Goal: Communication & Community: Answer question/provide support

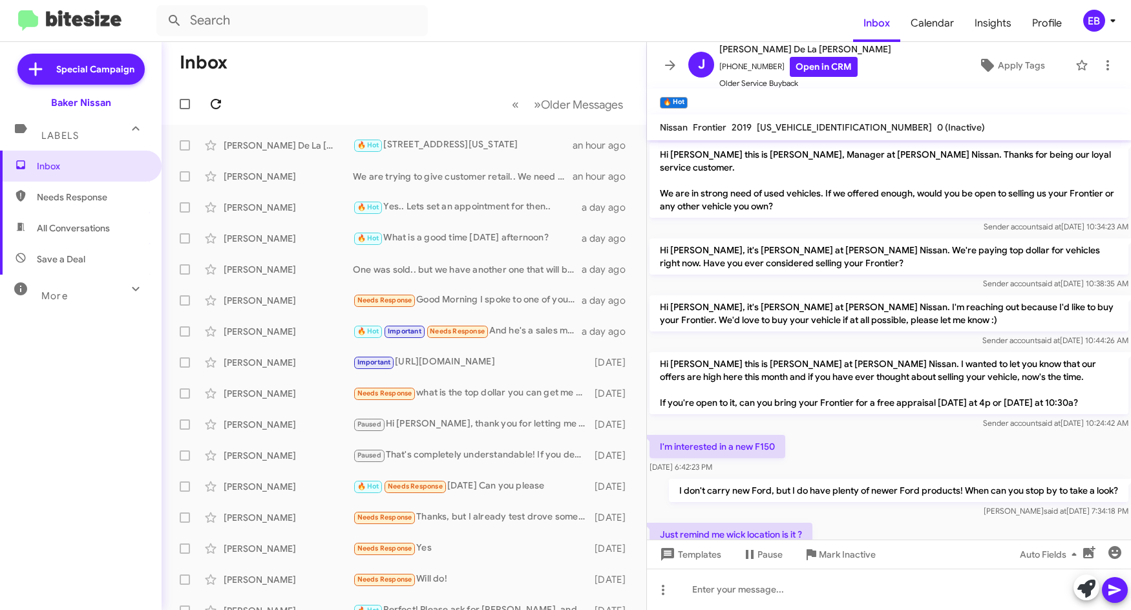
scroll to position [223, 0]
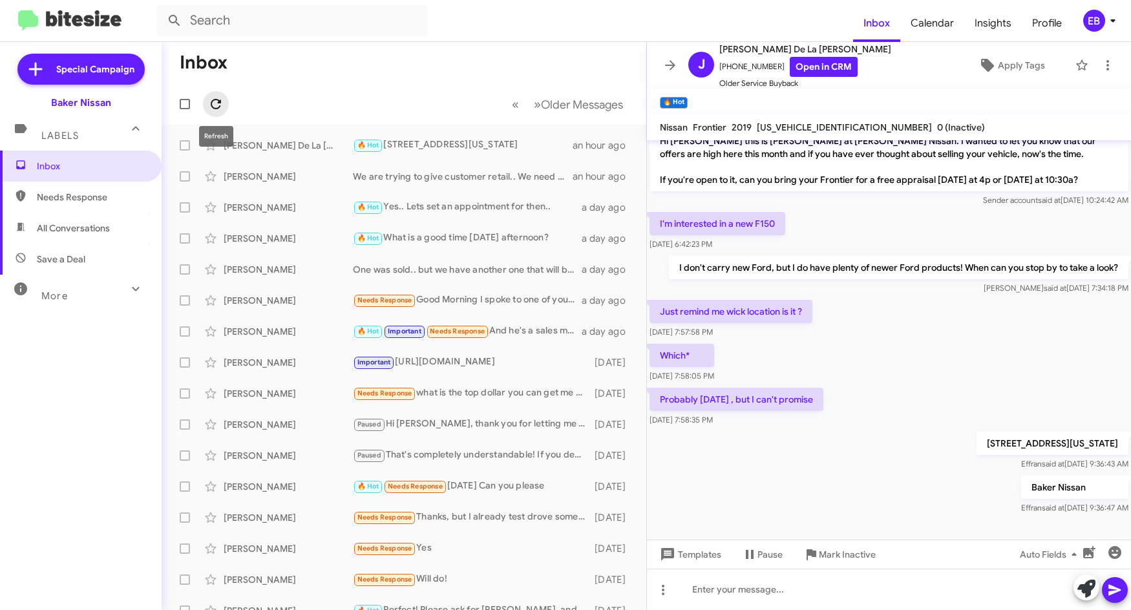
click at [216, 96] on button at bounding box center [216, 104] width 26 height 26
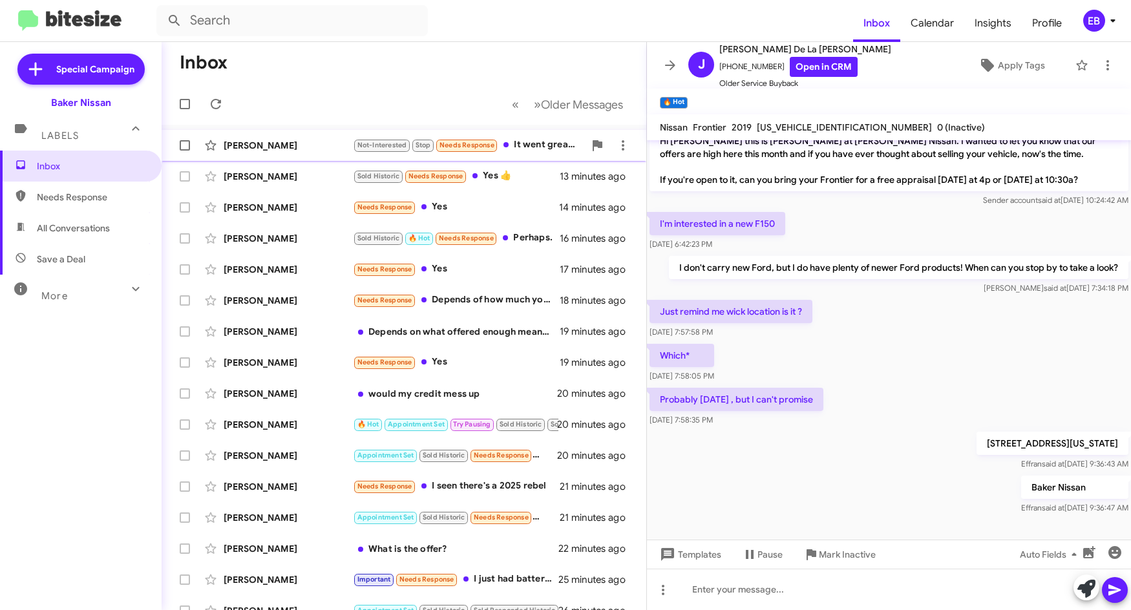
click at [326, 140] on div "[PERSON_NAME]" at bounding box center [288, 145] width 129 height 13
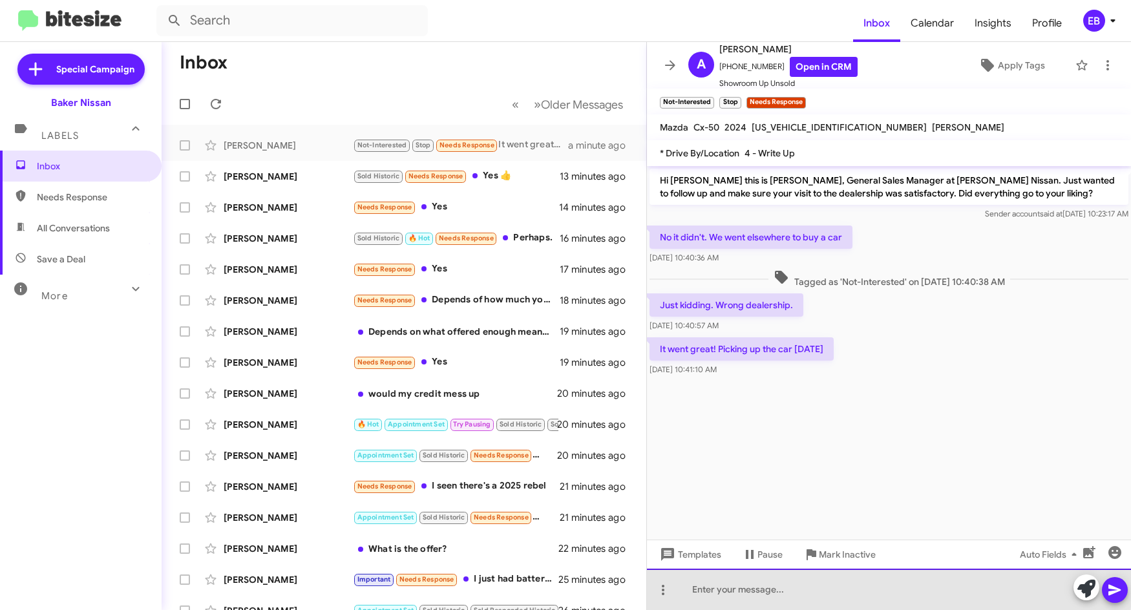
click at [813, 587] on div at bounding box center [889, 589] width 484 height 41
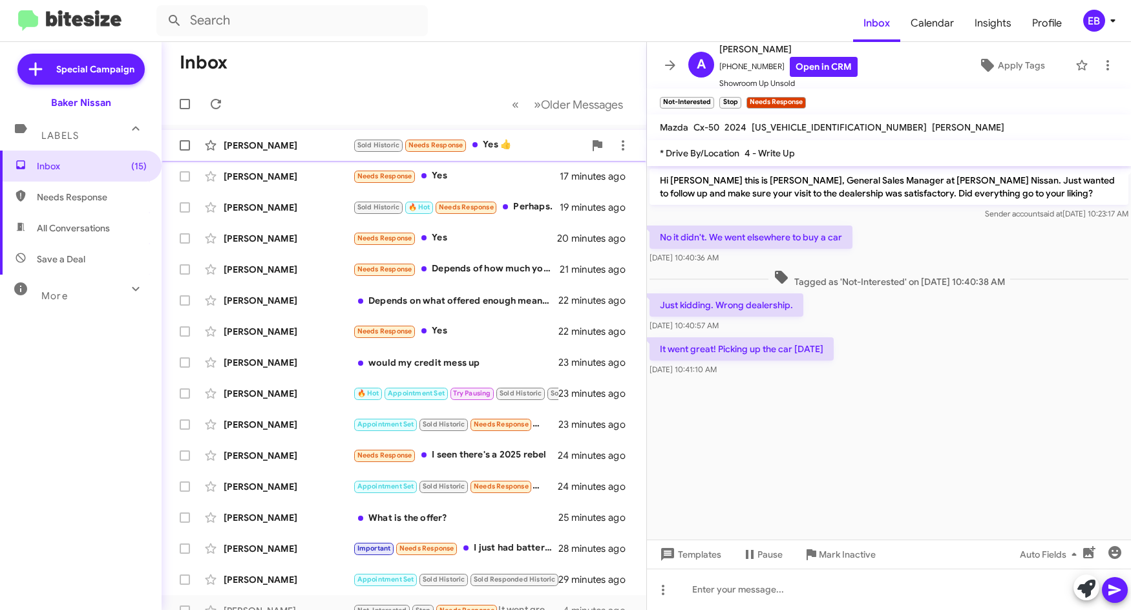
click at [264, 131] on span "[PERSON_NAME] Sold Historic Needs Response Yes 👍 16 minutes ago" at bounding box center [404, 145] width 485 height 31
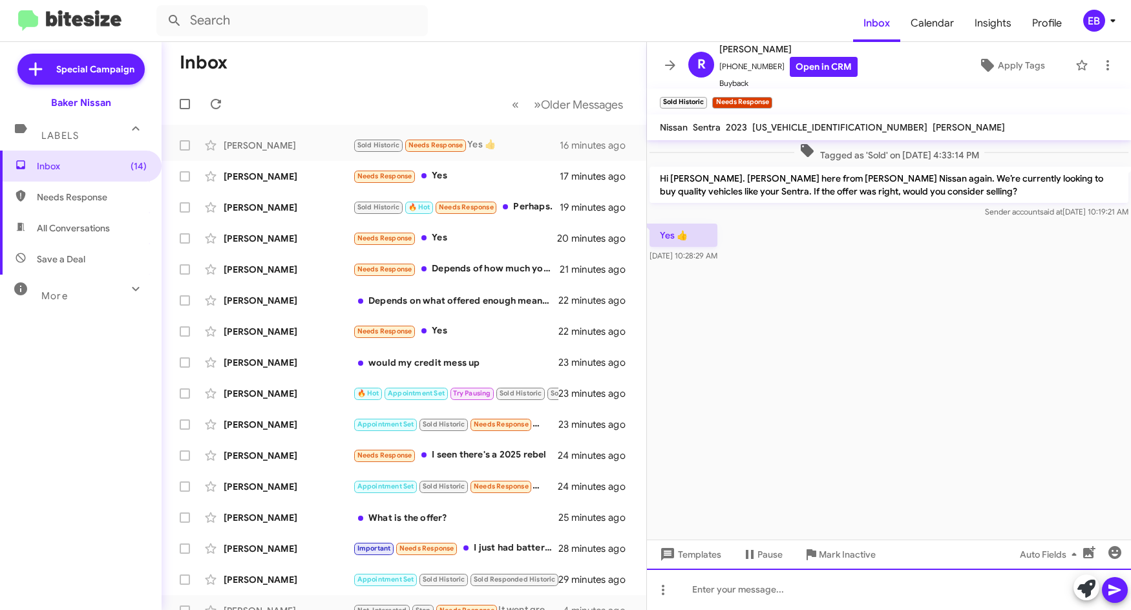
click at [739, 578] on div at bounding box center [889, 589] width 484 height 41
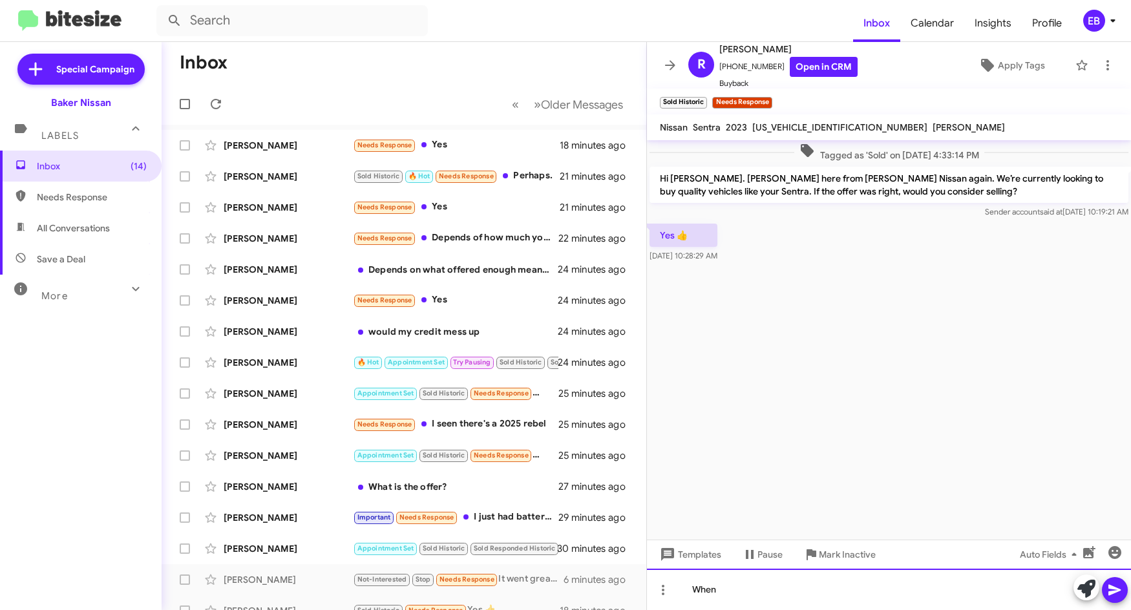
click at [757, 587] on div "When" at bounding box center [889, 589] width 484 height 41
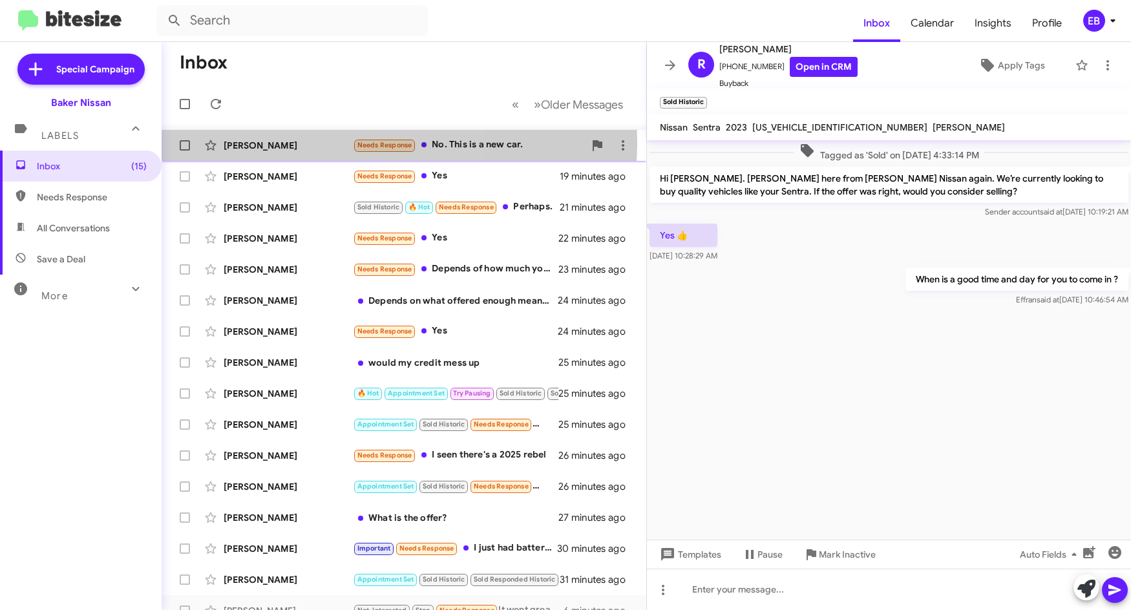
click at [315, 142] on div "[PERSON_NAME]" at bounding box center [288, 145] width 129 height 13
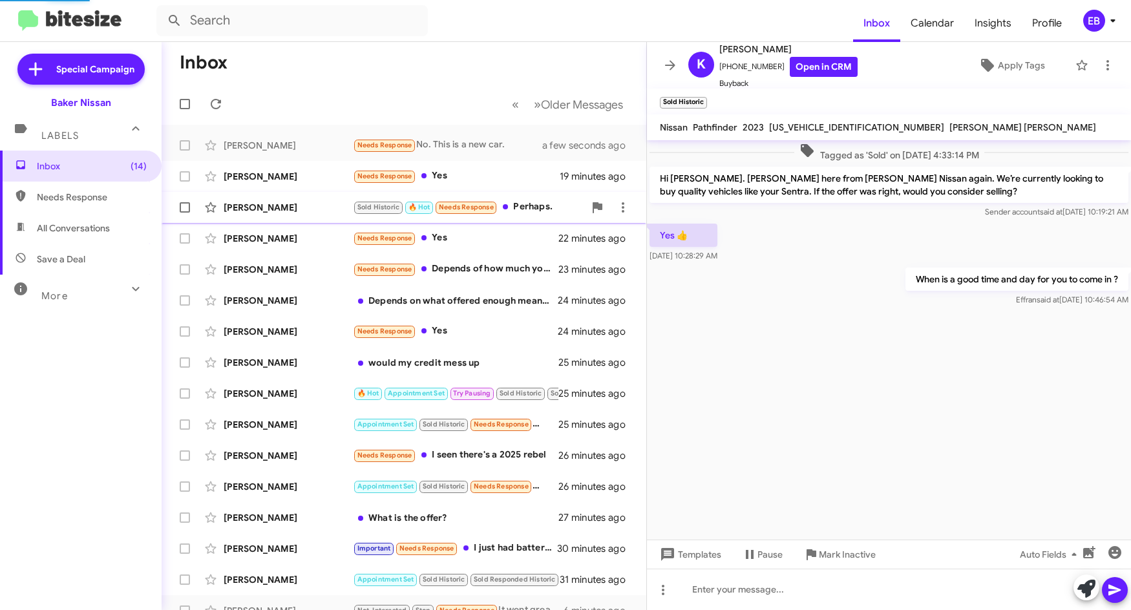
scroll to position [279, 0]
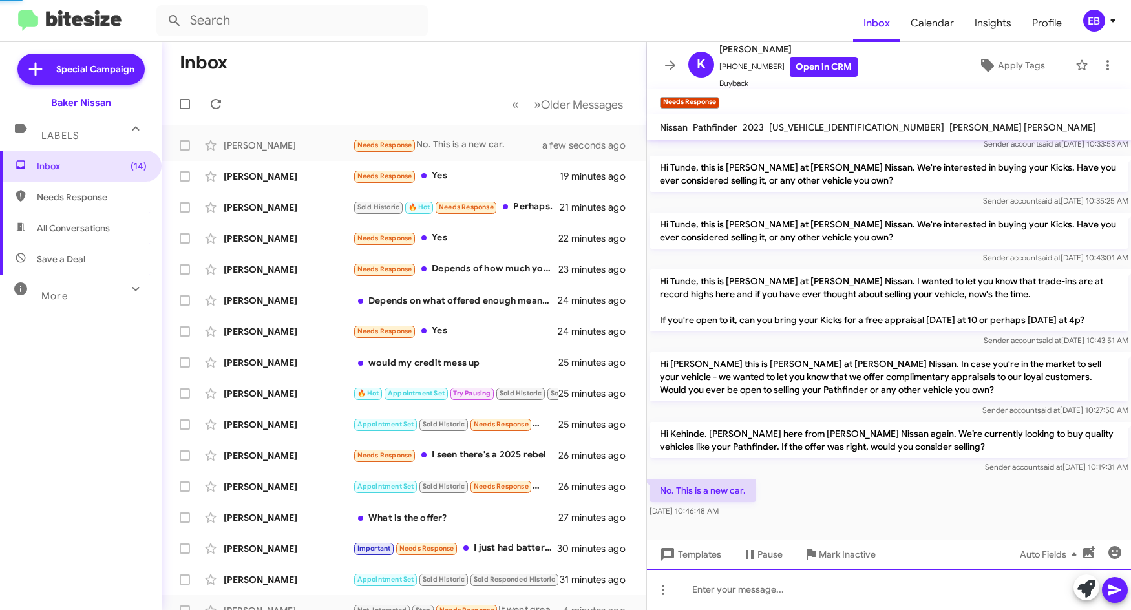
click at [775, 582] on div at bounding box center [889, 589] width 484 height 41
click at [855, 498] on div "No. This is a new car. [DATE] 10:46:48 AM" at bounding box center [889, 498] width 484 height 44
click at [825, 227] on p "Hi Tunde, this is [PERSON_NAME] at [PERSON_NAME] Nissan. We're interested in bu…" at bounding box center [888, 231] width 479 height 36
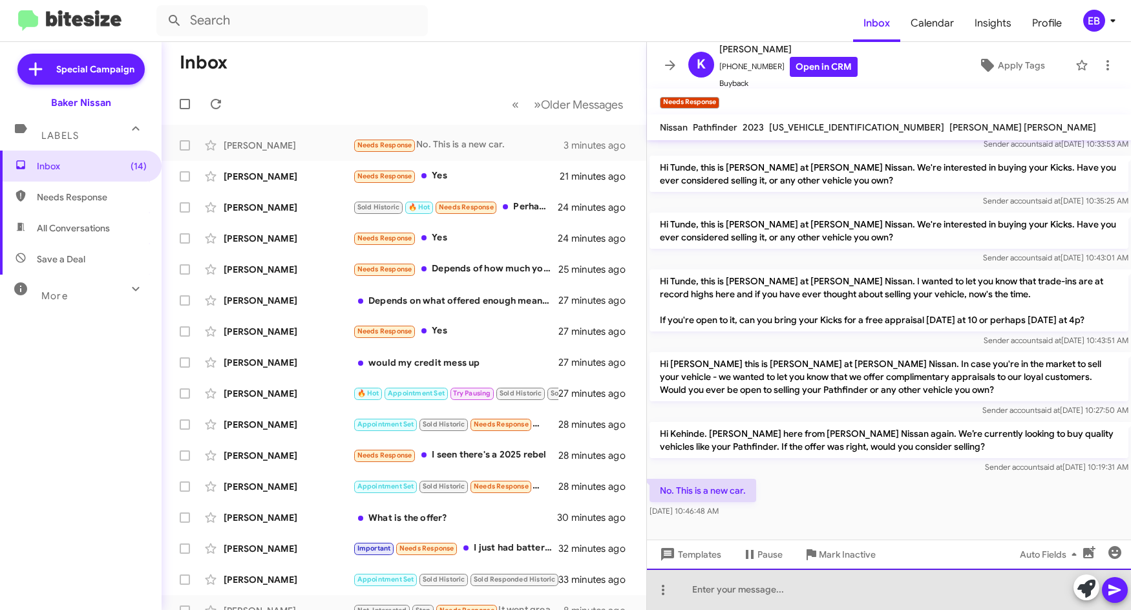
click at [732, 595] on div at bounding box center [889, 589] width 484 height 41
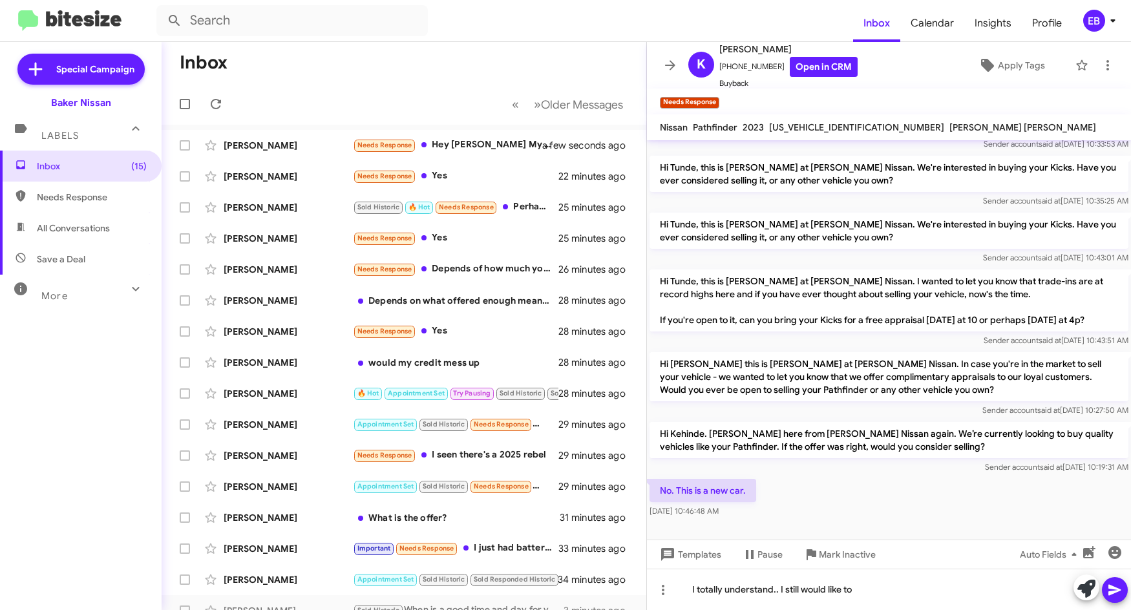
click at [448, 68] on mat-toolbar-row "Inbox" at bounding box center [404, 62] width 485 height 41
drag, startPoint x: 861, startPoint y: 593, endPoint x: 881, endPoint y: 591, distance: 20.7
click at [861, 593] on div "I totally understand.. I still would like to" at bounding box center [889, 589] width 484 height 41
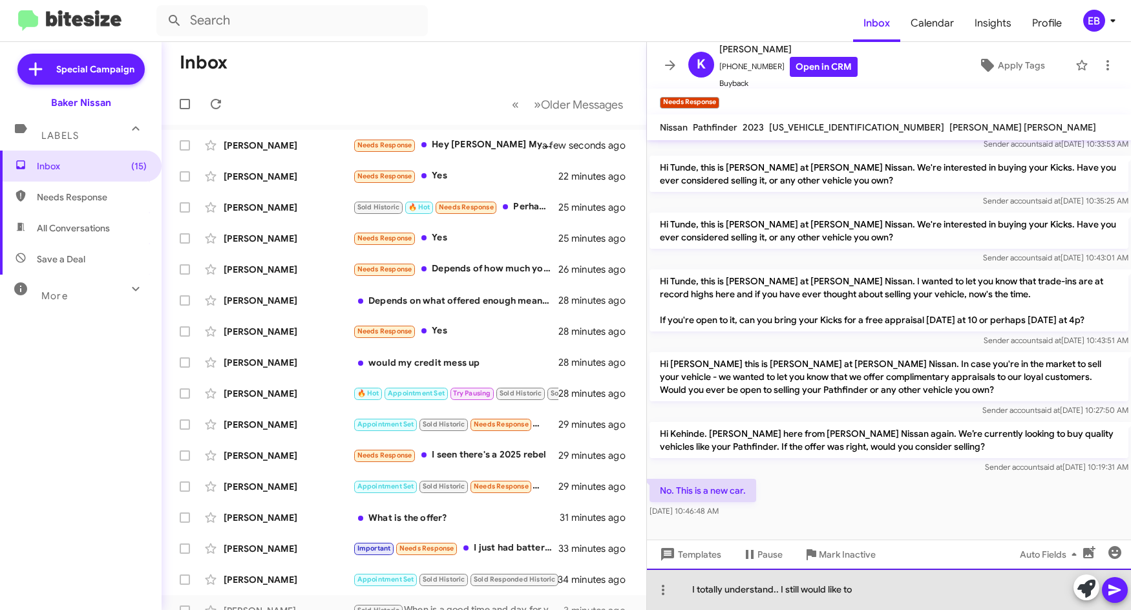
click at [884, 590] on div "I totally understand.. I still would like to" at bounding box center [889, 589] width 484 height 41
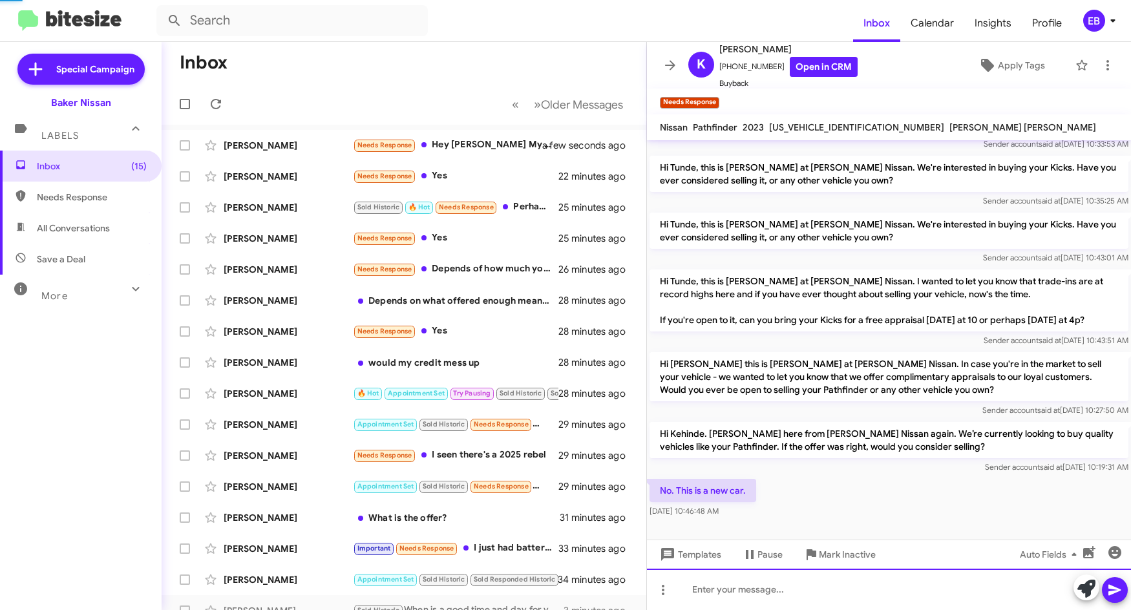
scroll to position [0, 0]
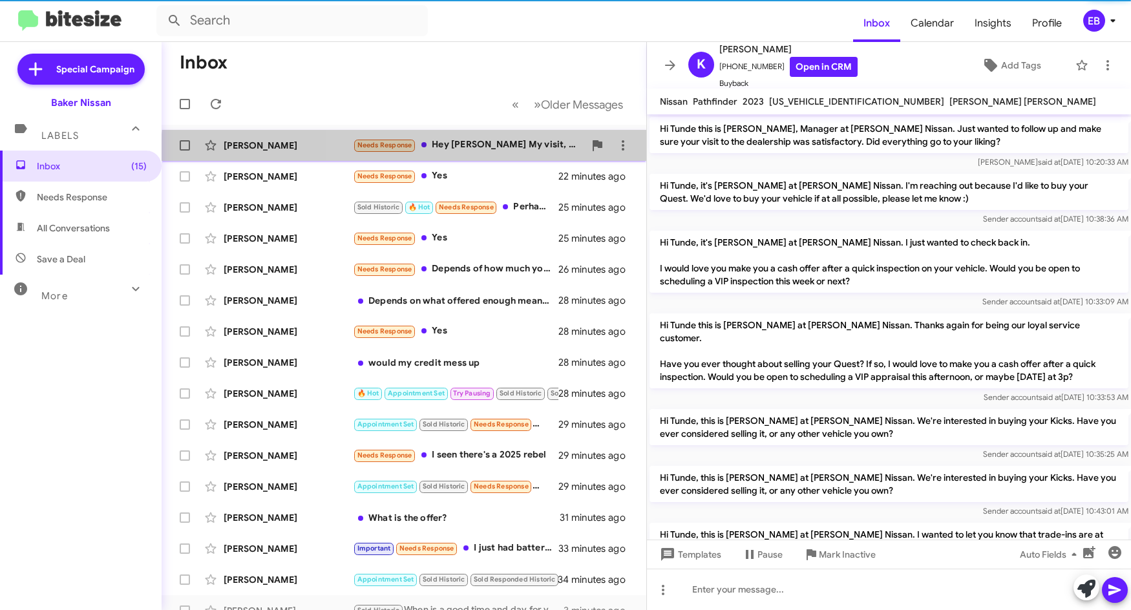
click at [452, 151] on div "Needs Response Hey [PERSON_NAME] My visit, where I actually text drove the vehi…" at bounding box center [468, 145] width 231 height 15
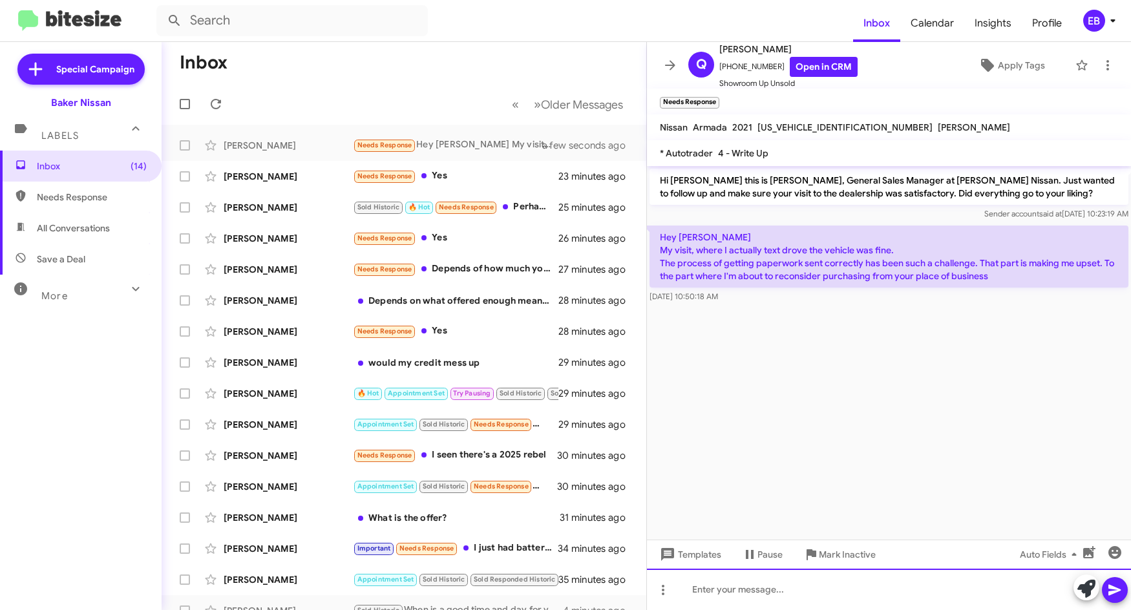
click at [765, 585] on div at bounding box center [889, 589] width 484 height 41
click at [723, 589] on div at bounding box center [889, 589] width 484 height 41
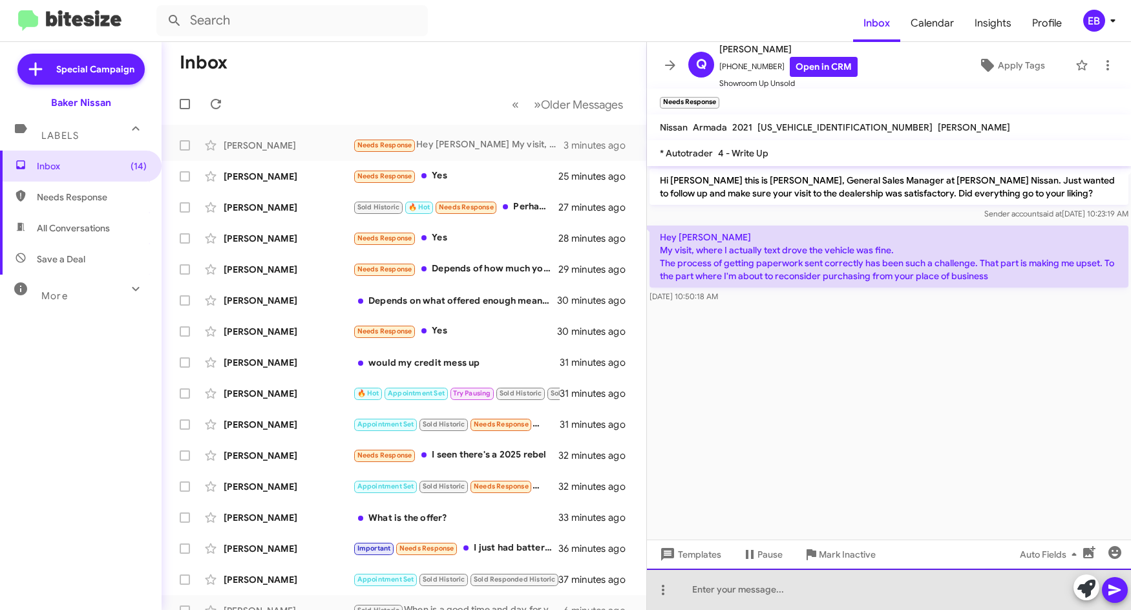
click at [730, 589] on div at bounding box center [889, 589] width 484 height 41
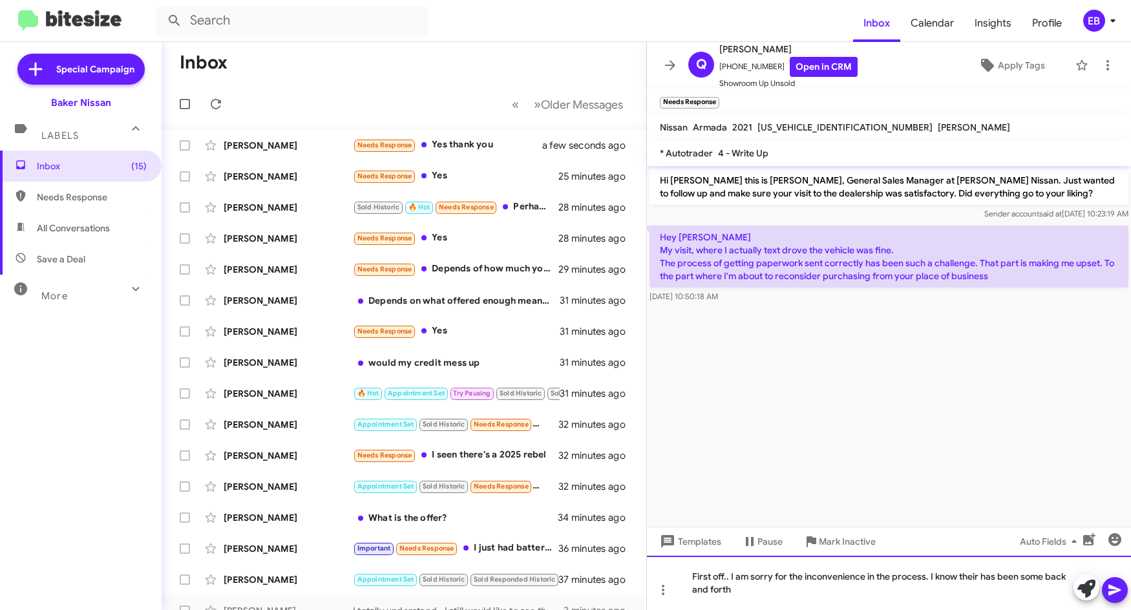
click at [982, 580] on div "First off.. I am sorry for the inconvenience in the process. I know their has b…" at bounding box center [889, 583] width 484 height 54
click at [748, 589] on div "First off.. I am sorry for the inconvenience in the process. I know there has b…" at bounding box center [889, 583] width 484 height 54
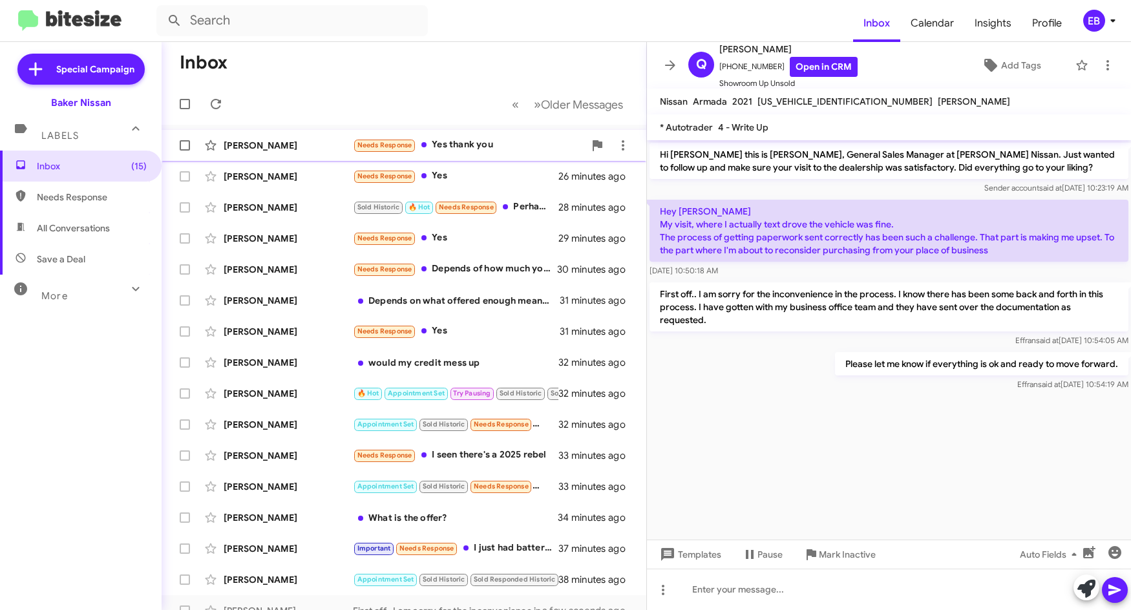
click at [309, 150] on div "[PERSON_NAME]" at bounding box center [288, 145] width 129 height 13
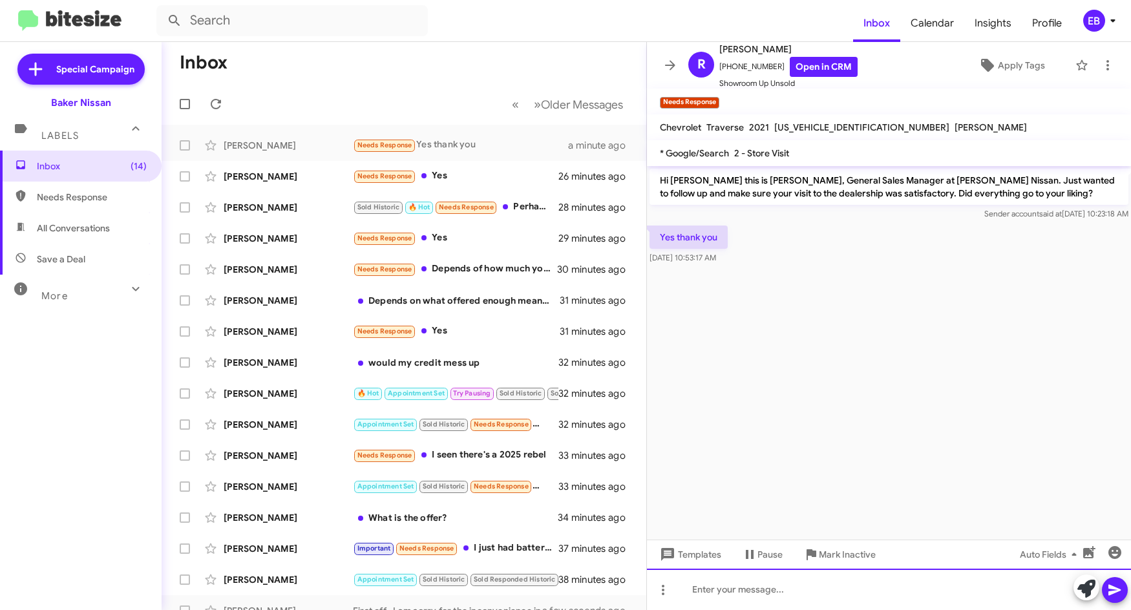
click at [735, 591] on div at bounding box center [889, 589] width 484 height 41
click at [804, 61] on link "Open in CRM" at bounding box center [824, 67] width 68 height 20
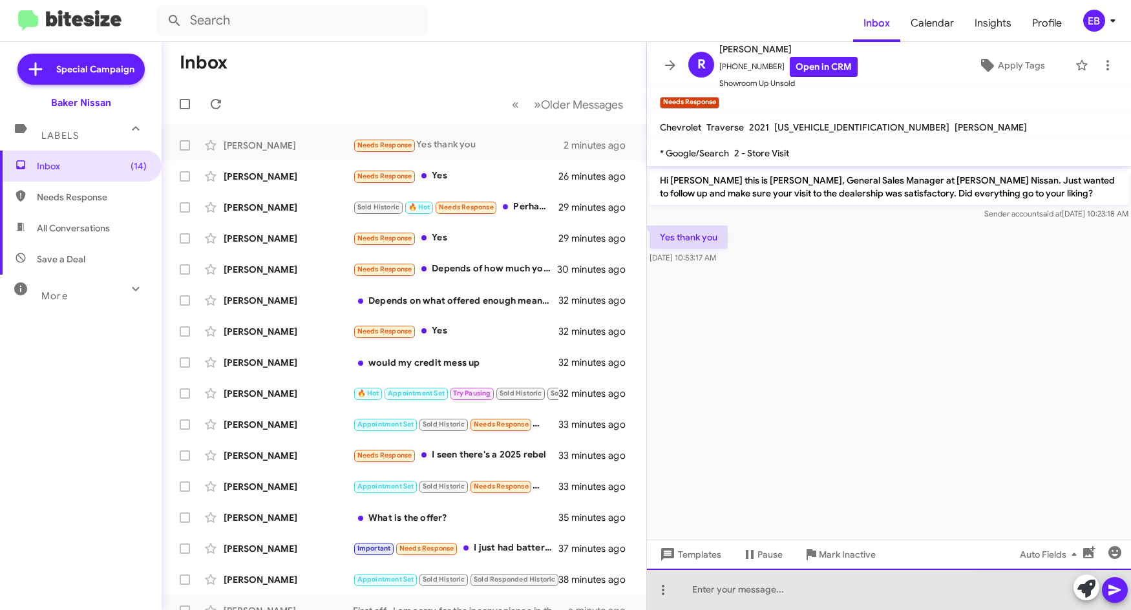
click at [726, 587] on div at bounding box center [889, 589] width 484 height 41
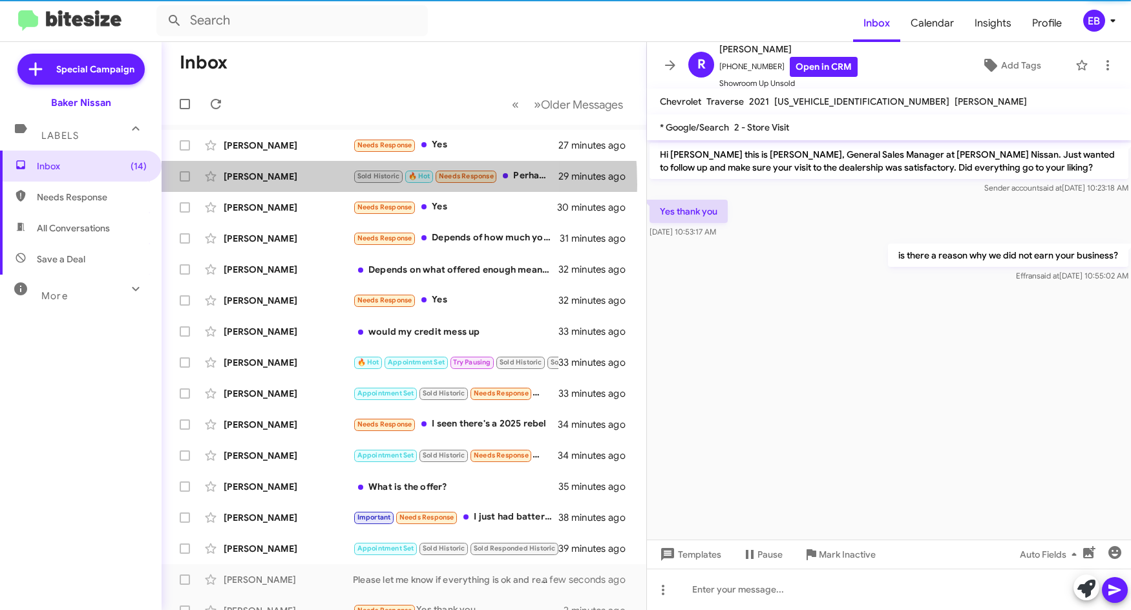
click at [269, 185] on div "[PERSON_NAME] Sold Historic 🔥 Hot Needs Response Perhaps. 29 minutes ago" at bounding box center [404, 177] width 464 height 26
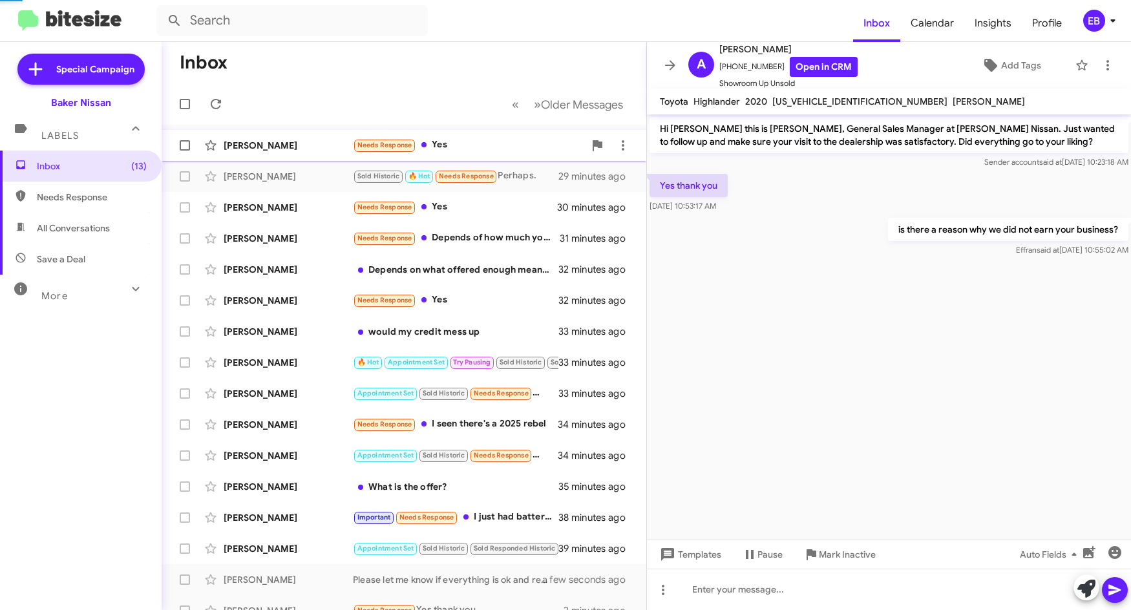
click at [274, 138] on div "[PERSON_NAME] Needs Response Yes 27 minutes ago" at bounding box center [404, 145] width 464 height 26
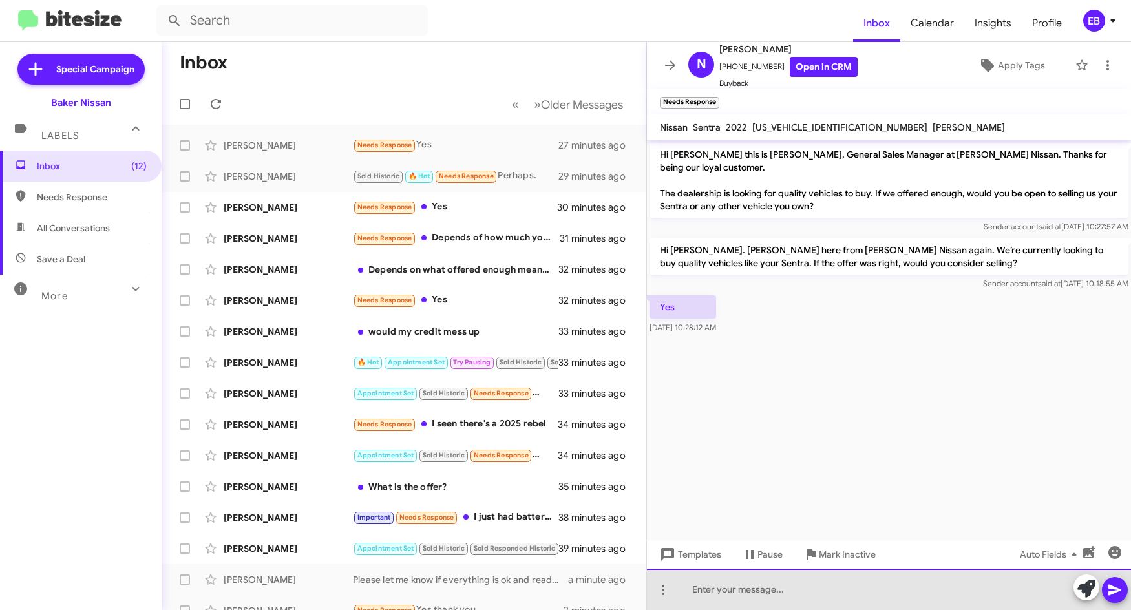
click at [754, 573] on div at bounding box center [889, 589] width 484 height 41
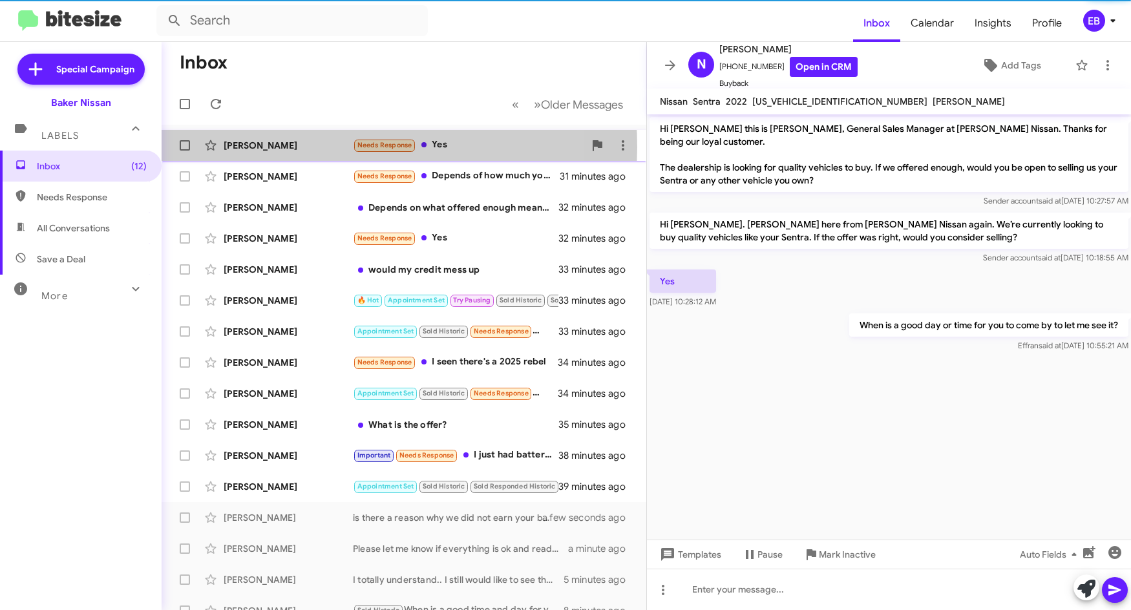
click at [282, 147] on div "[PERSON_NAME]" at bounding box center [288, 145] width 129 height 13
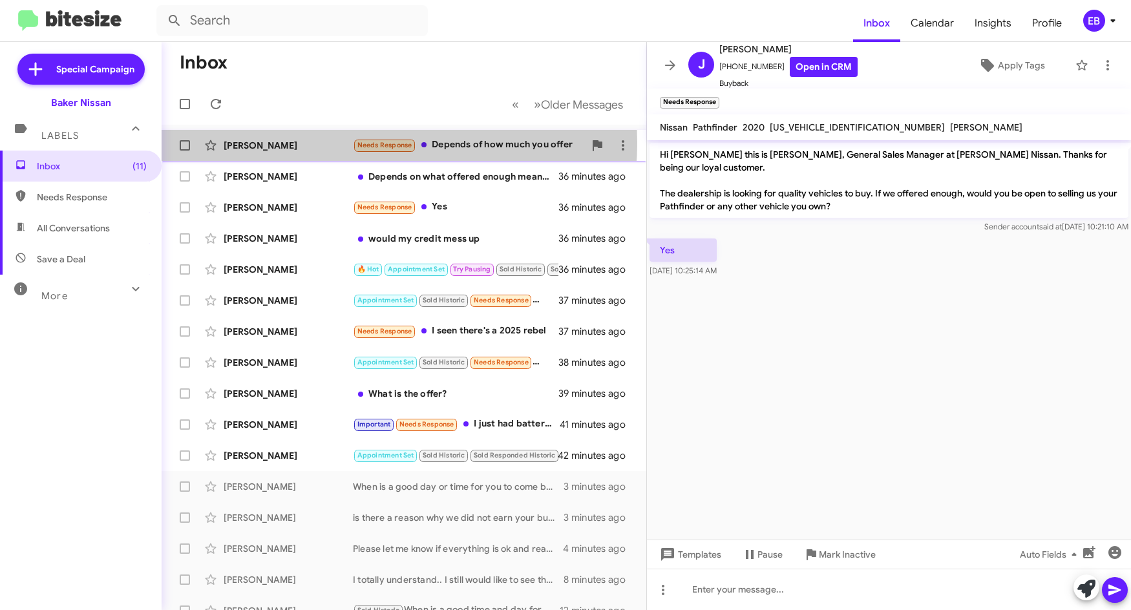
click at [322, 142] on div "[PERSON_NAME]" at bounding box center [288, 145] width 129 height 13
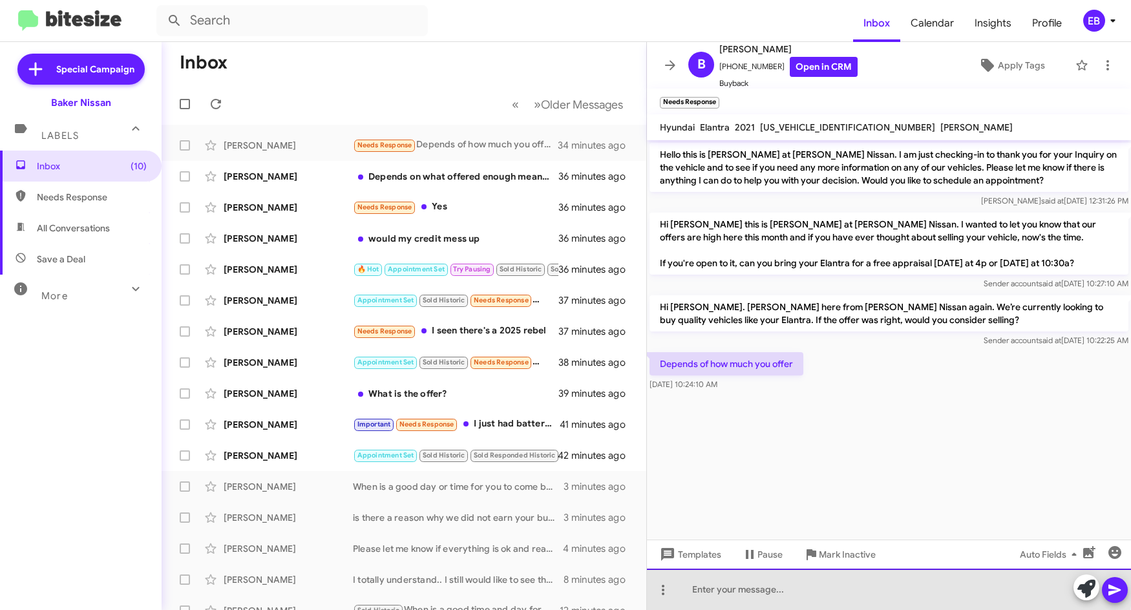
click at [704, 585] on div at bounding box center [889, 589] width 484 height 41
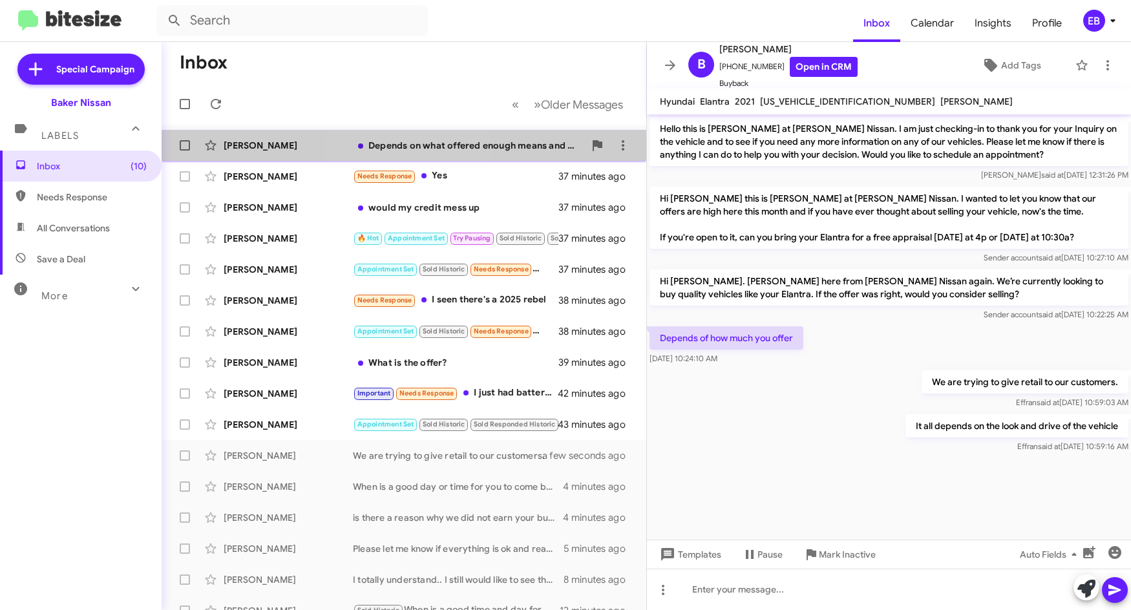
click at [406, 147] on div "Depends on what offered enough means and what vehicle" at bounding box center [468, 145] width 231 height 13
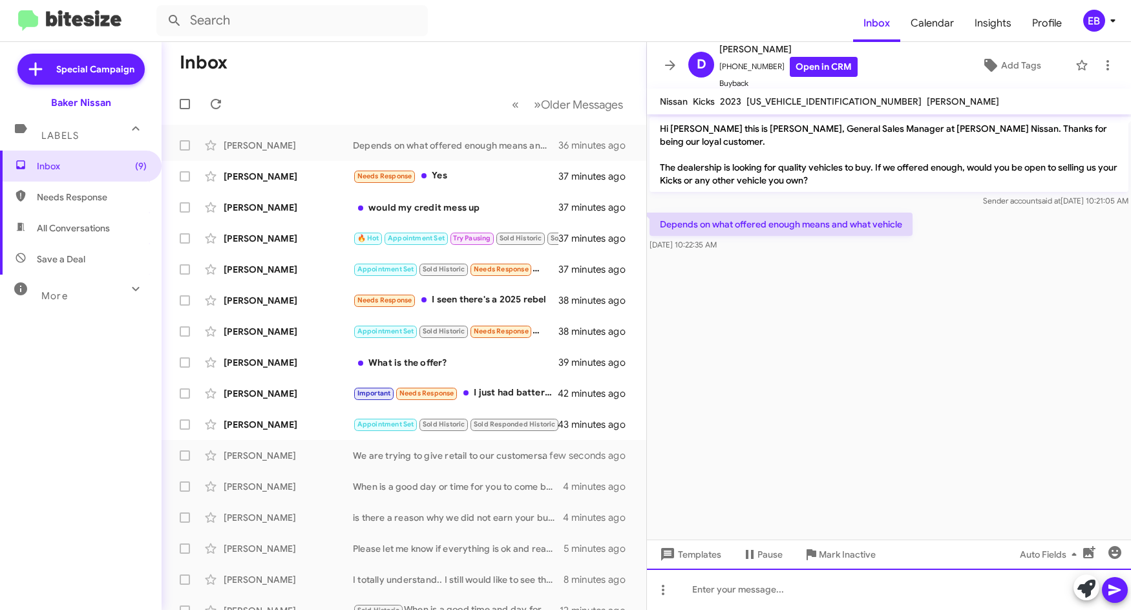
click at [701, 577] on div at bounding box center [889, 589] width 484 height 41
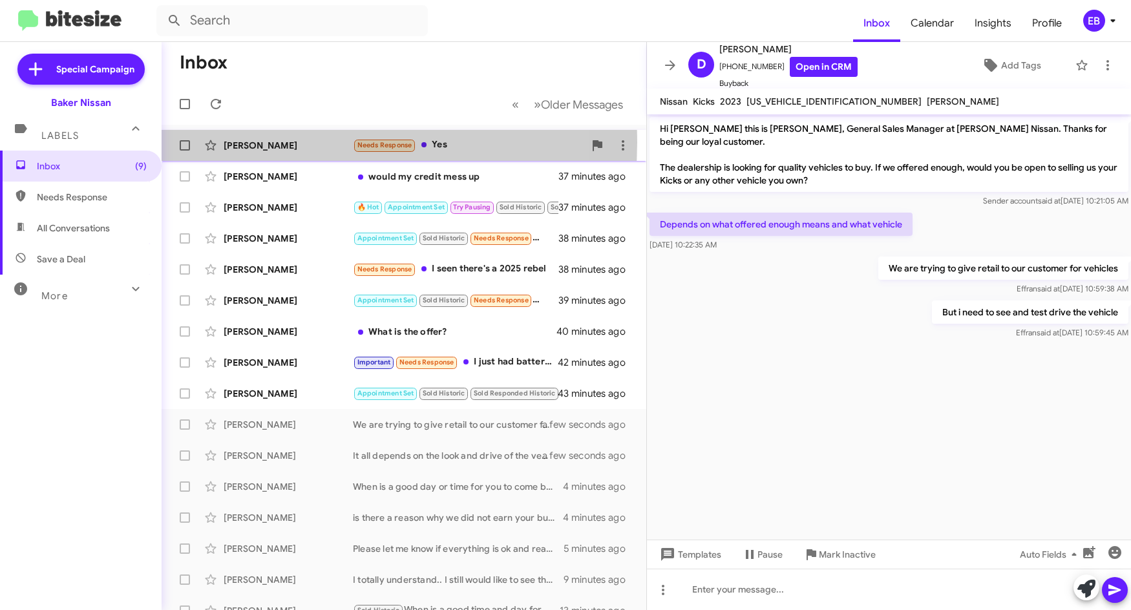
click at [284, 142] on div "[PERSON_NAME]" at bounding box center [288, 145] width 129 height 13
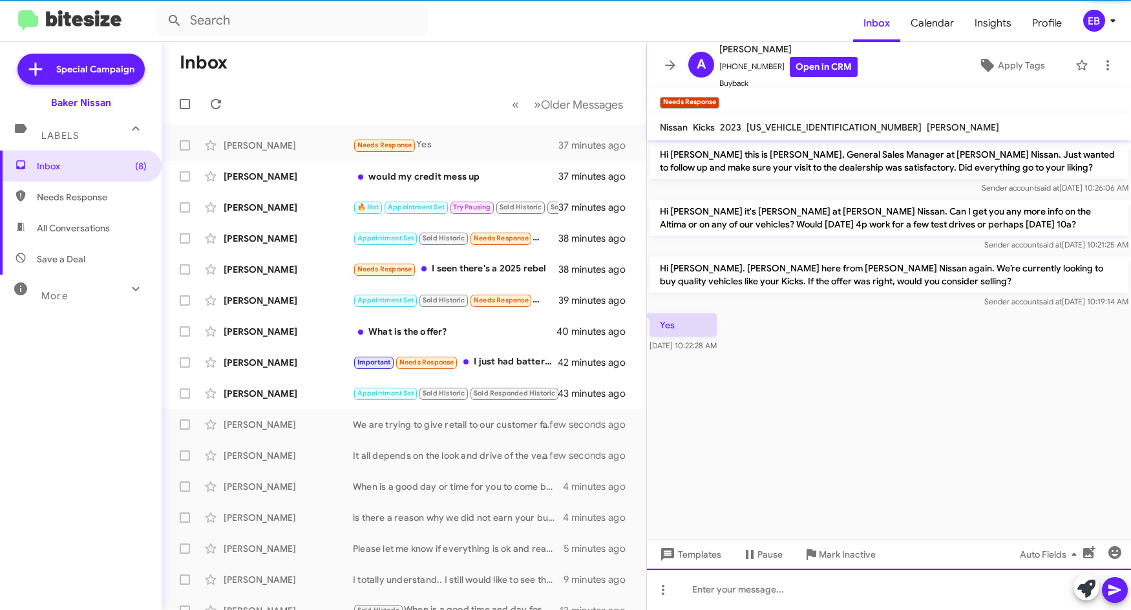
click at [707, 589] on div at bounding box center [889, 589] width 484 height 41
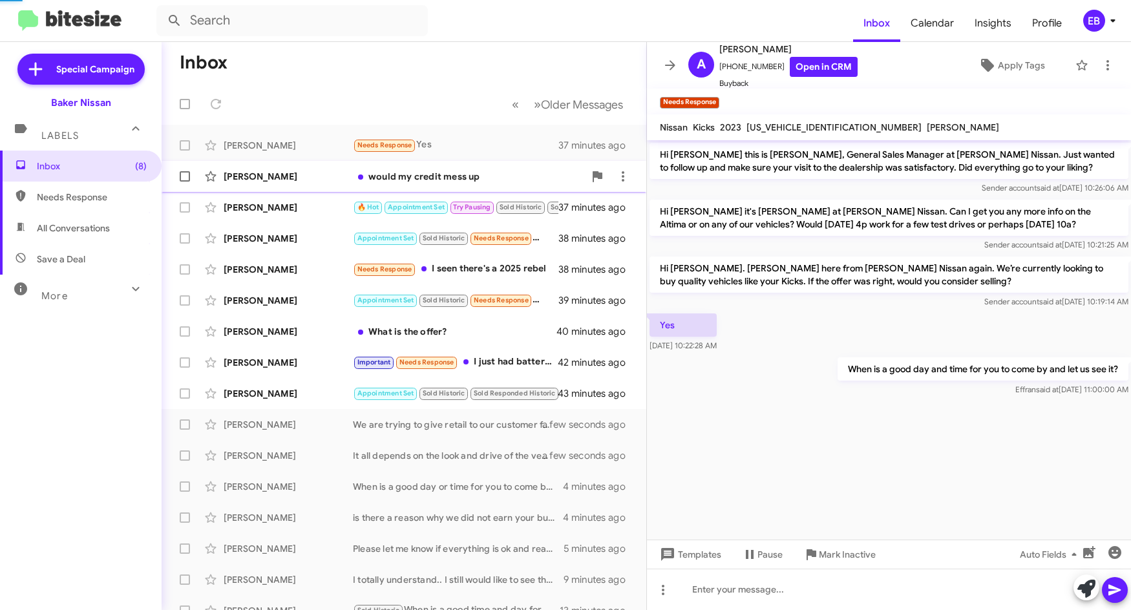
click at [470, 172] on div "would my credit mess up" at bounding box center [468, 176] width 231 height 13
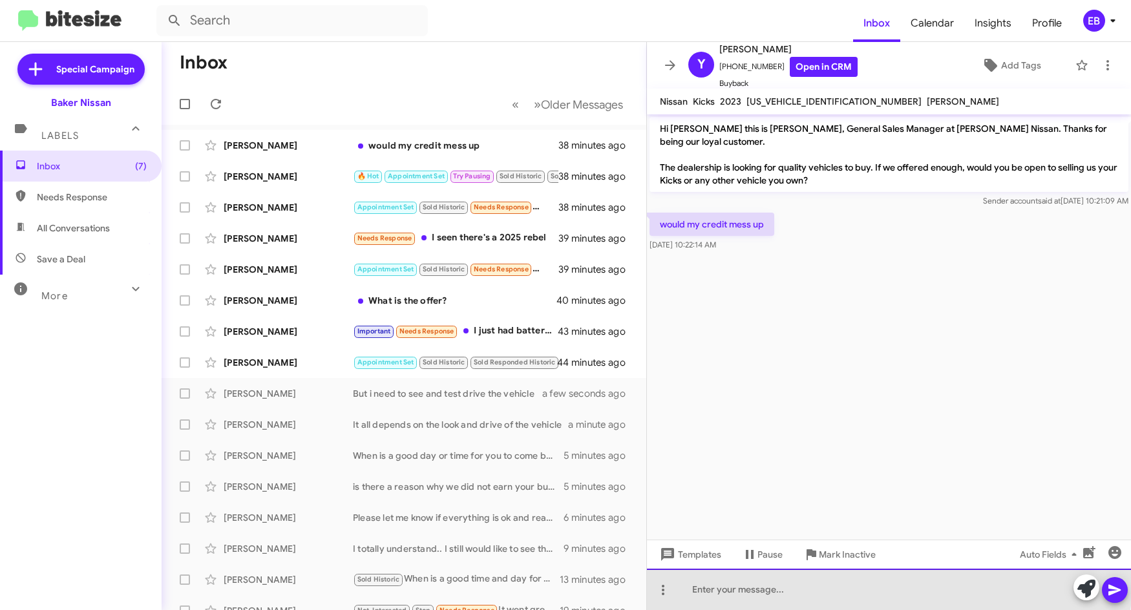
click at [719, 584] on div at bounding box center [889, 589] width 484 height 41
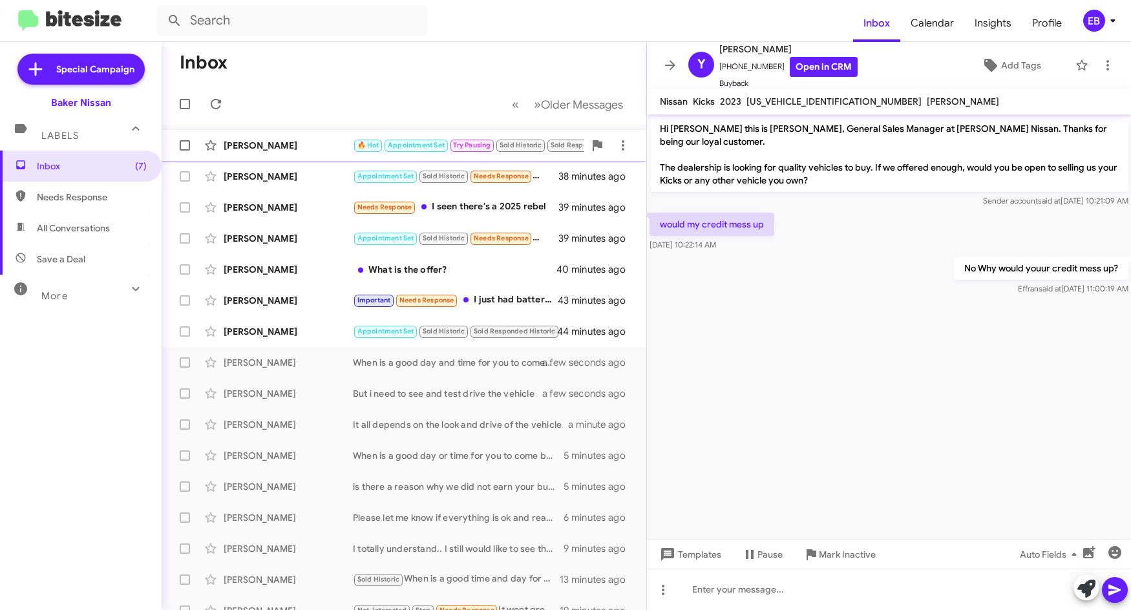
click at [288, 134] on div "[PERSON_NAME] 🔥 Hot Appointment Set Try Pausing Sold Historic Sold Responded Hi…" at bounding box center [404, 145] width 464 height 26
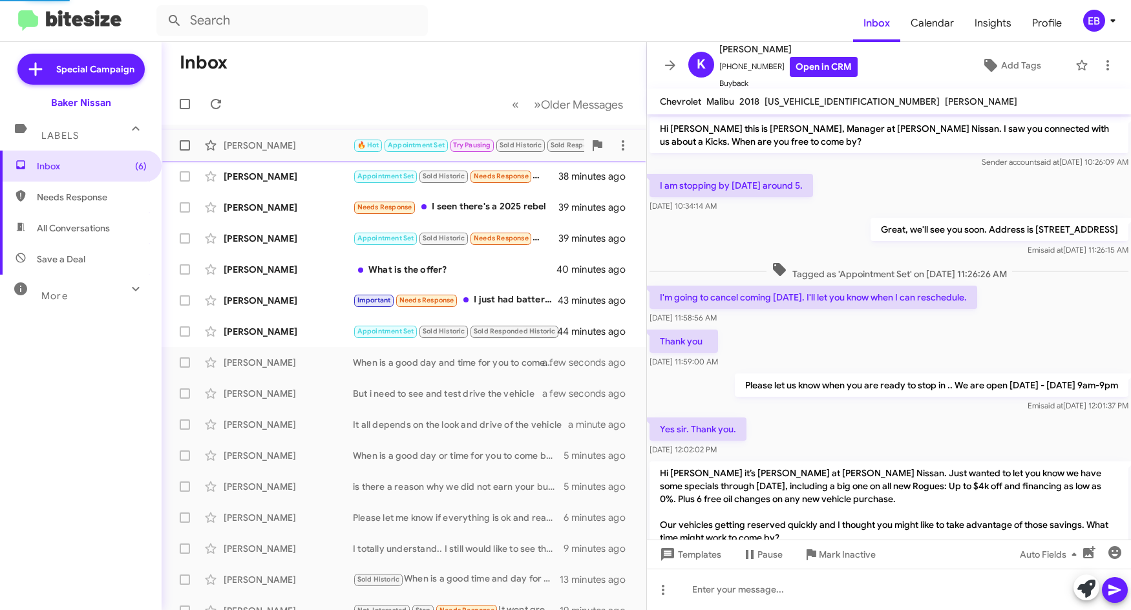
scroll to position [291, 0]
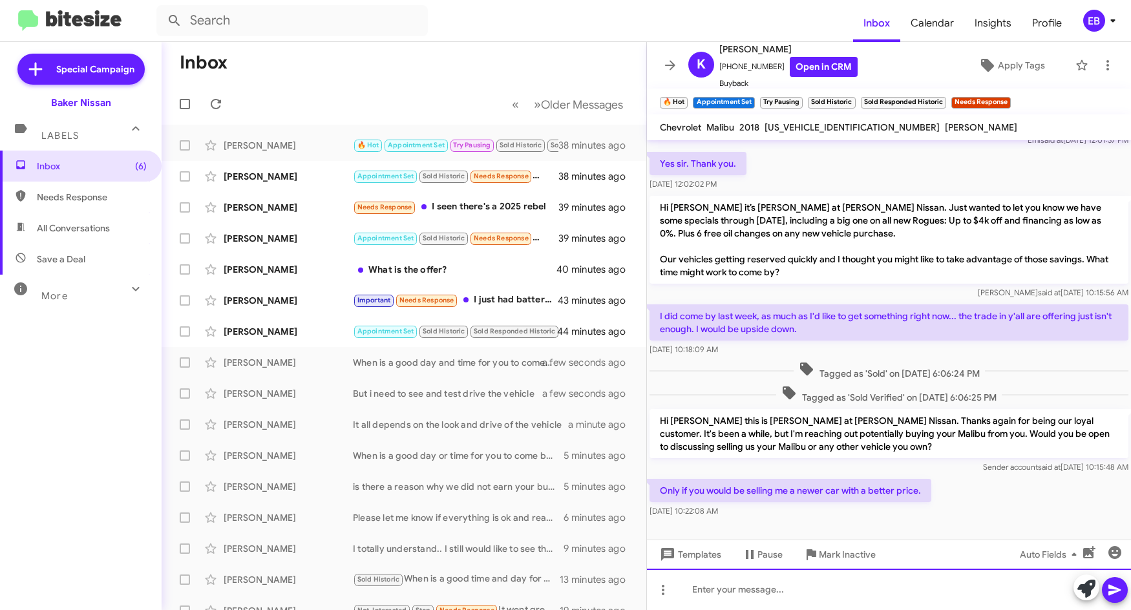
click at [750, 589] on div at bounding box center [889, 589] width 484 height 41
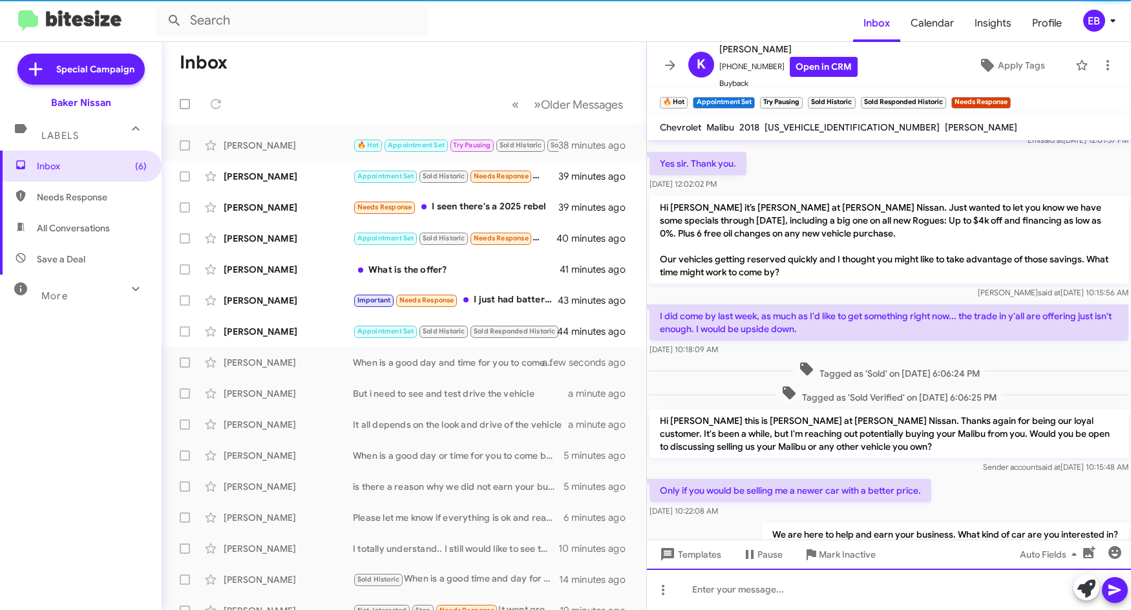
scroll to position [0, 0]
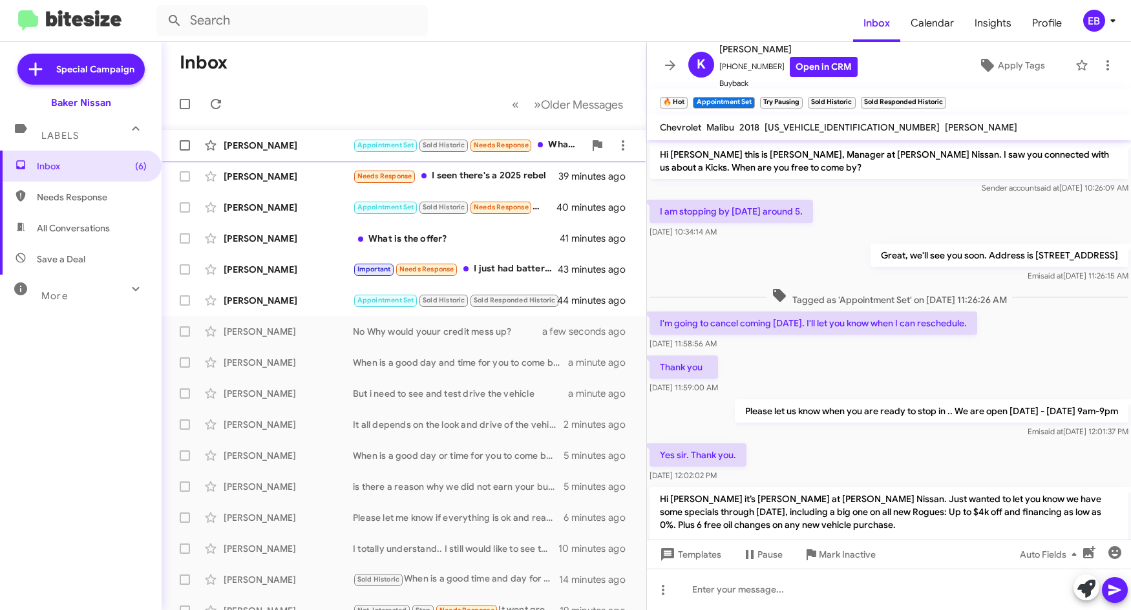
click at [288, 140] on div "[PERSON_NAME]" at bounding box center [288, 145] width 129 height 13
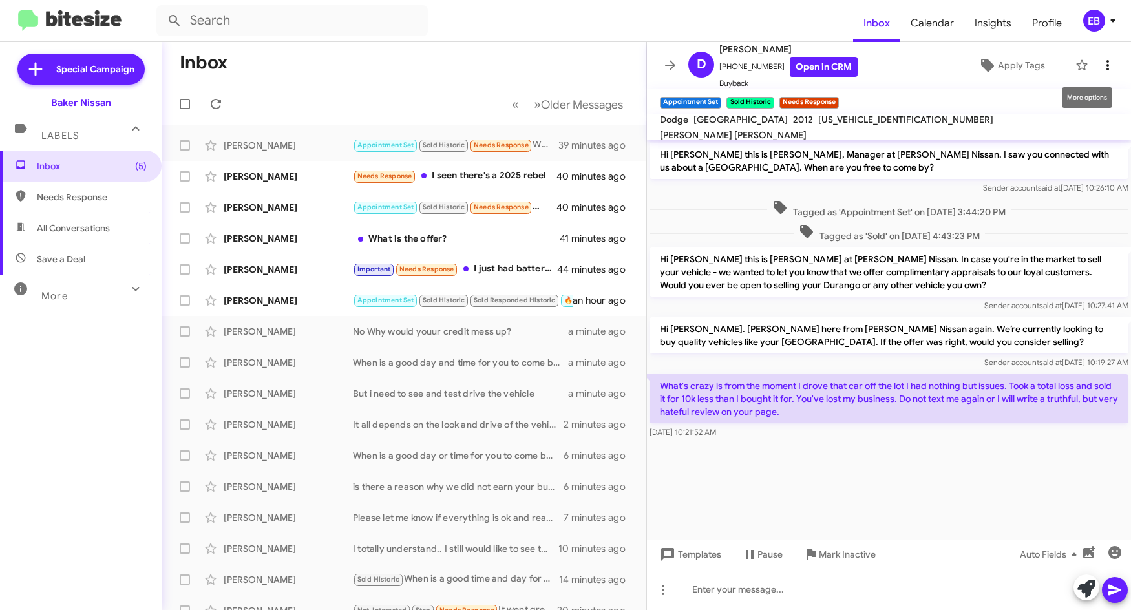
click at [1100, 66] on icon at bounding box center [1108, 66] width 16 height 16
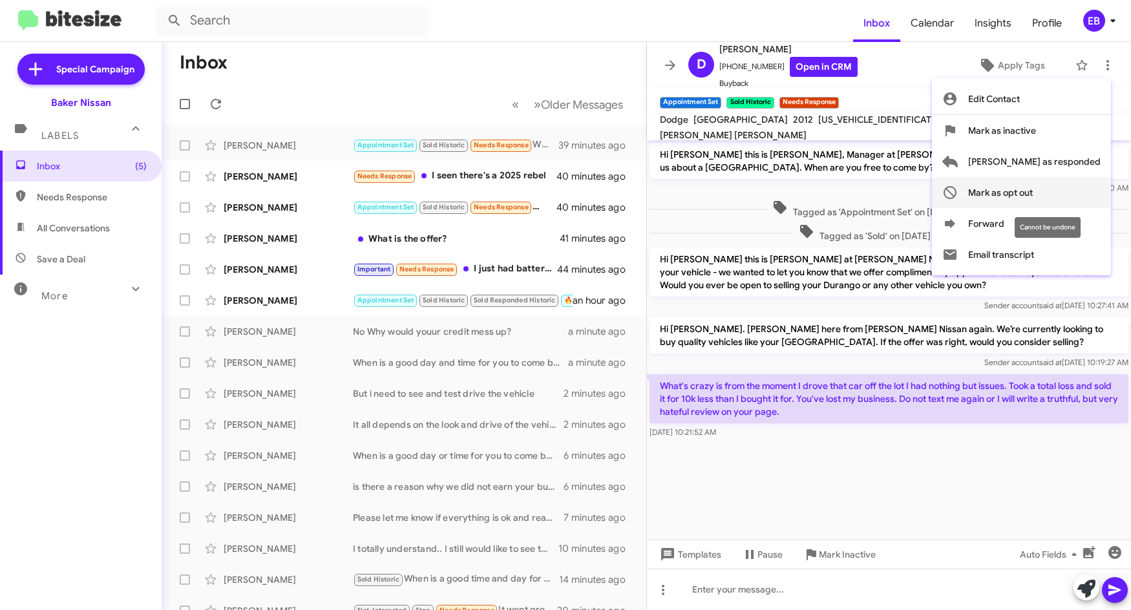
click at [1033, 186] on span "Mark as opt out" at bounding box center [1000, 192] width 65 height 31
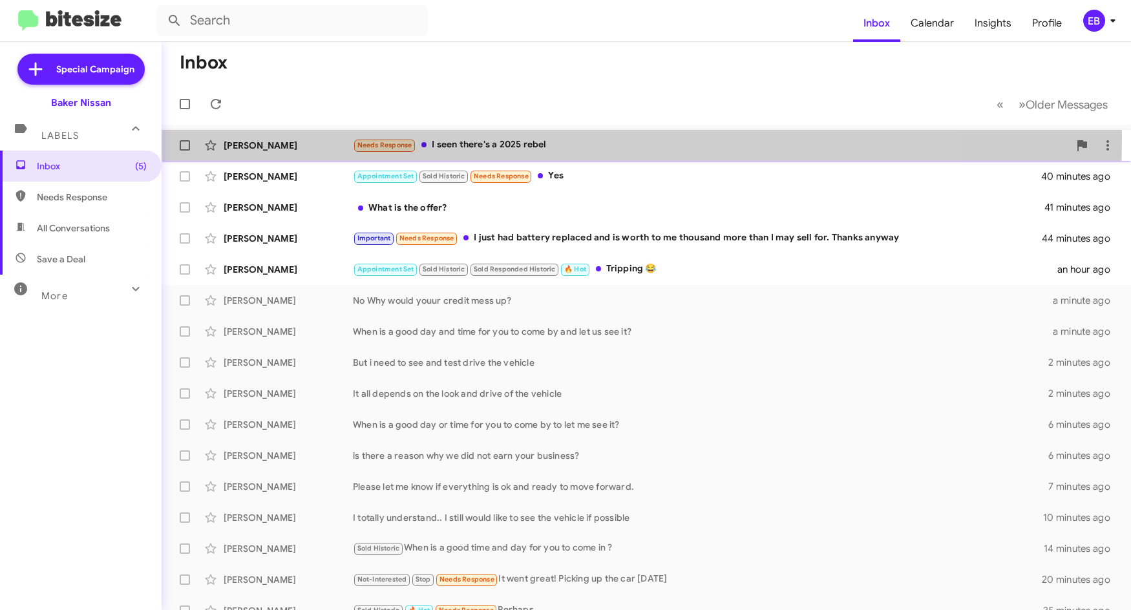
click at [302, 138] on div "[PERSON_NAME] Needs Response I seen there's a 2025 rebel 40 minutes ago" at bounding box center [646, 145] width 949 height 26
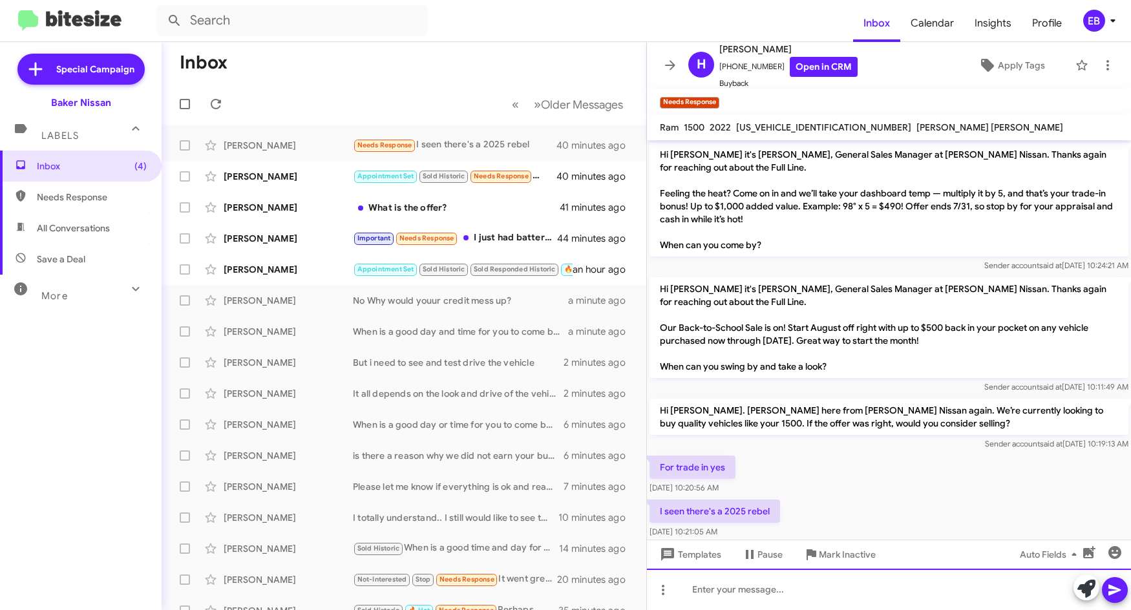
click at [715, 581] on div at bounding box center [889, 589] width 484 height 41
click at [726, 576] on div at bounding box center [889, 589] width 484 height 41
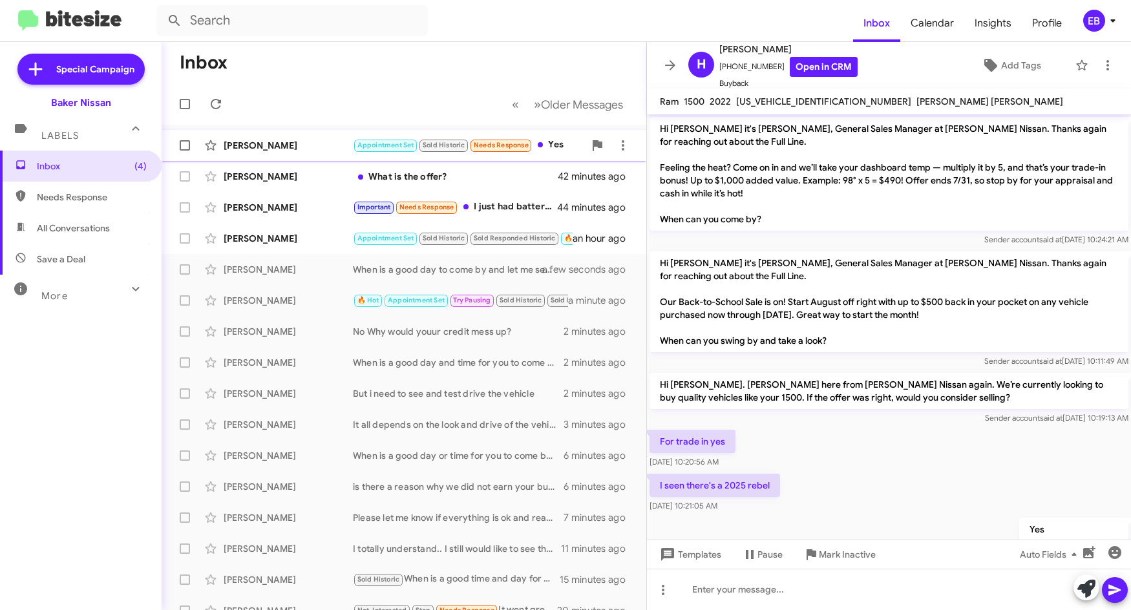
click at [280, 138] on div "[PERSON_NAME] Appointment Set Sold Historic Needs Response Yes 41 minutes ago" at bounding box center [404, 145] width 464 height 26
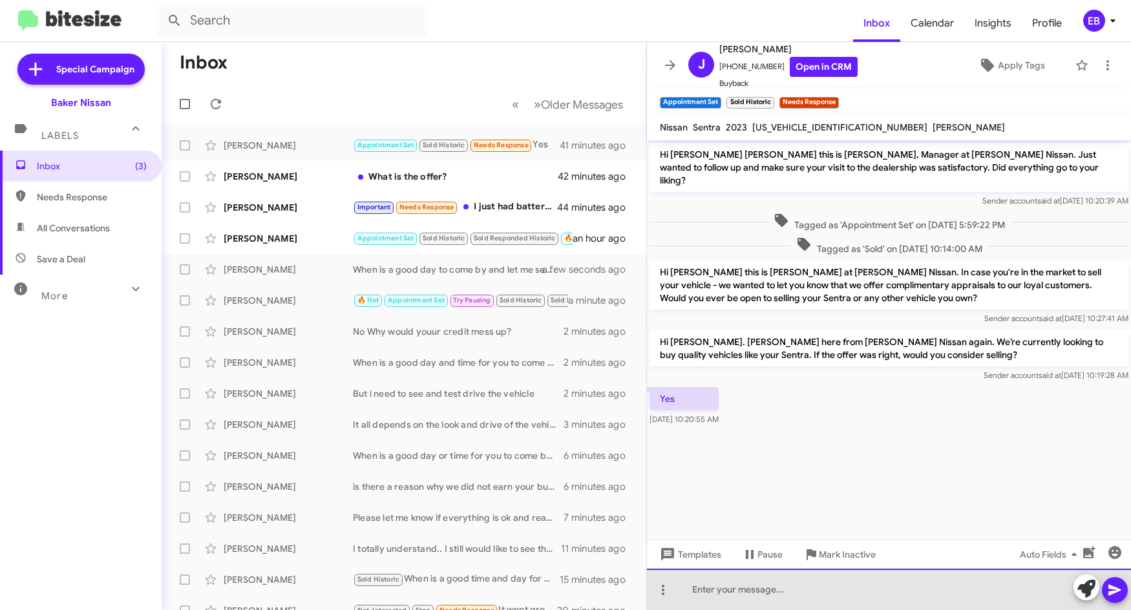
click at [712, 586] on div at bounding box center [889, 589] width 484 height 41
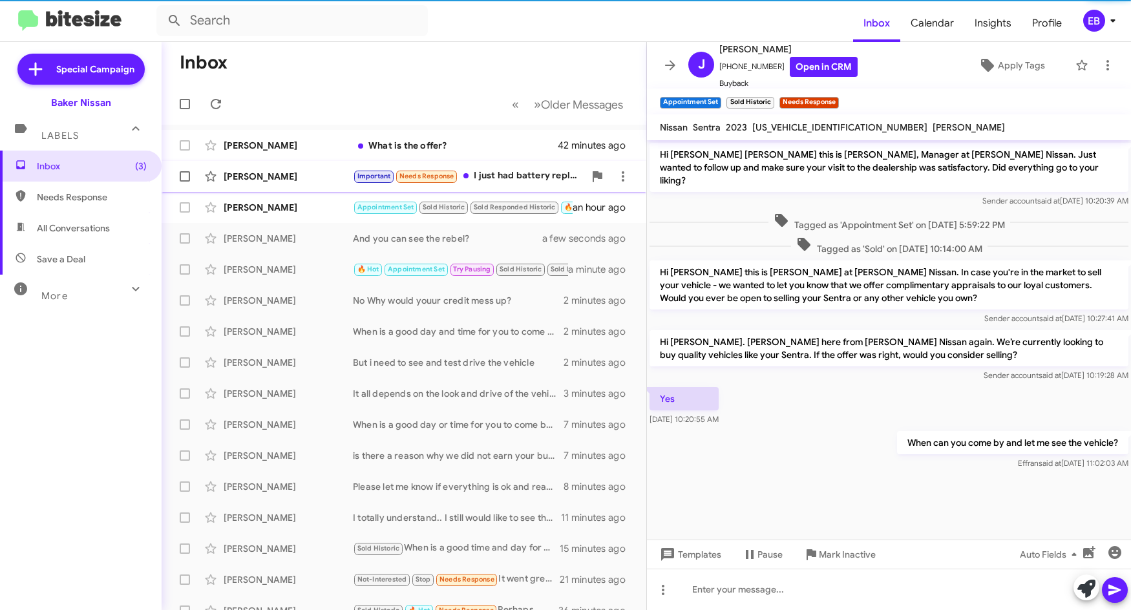
click at [273, 171] on div "[PERSON_NAME]" at bounding box center [288, 176] width 129 height 13
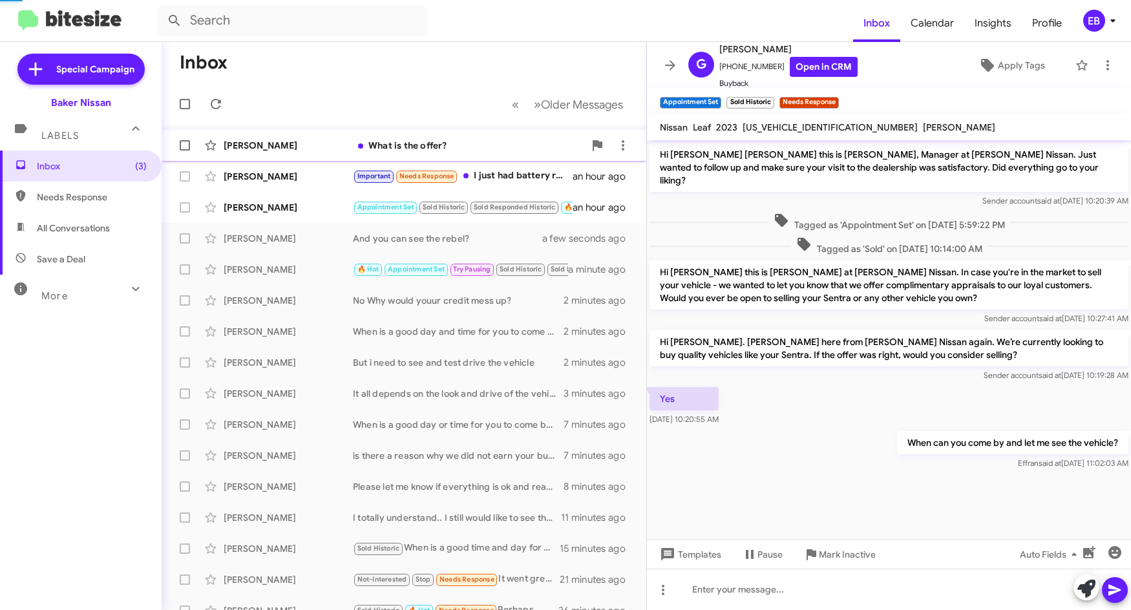
scroll to position [602, 0]
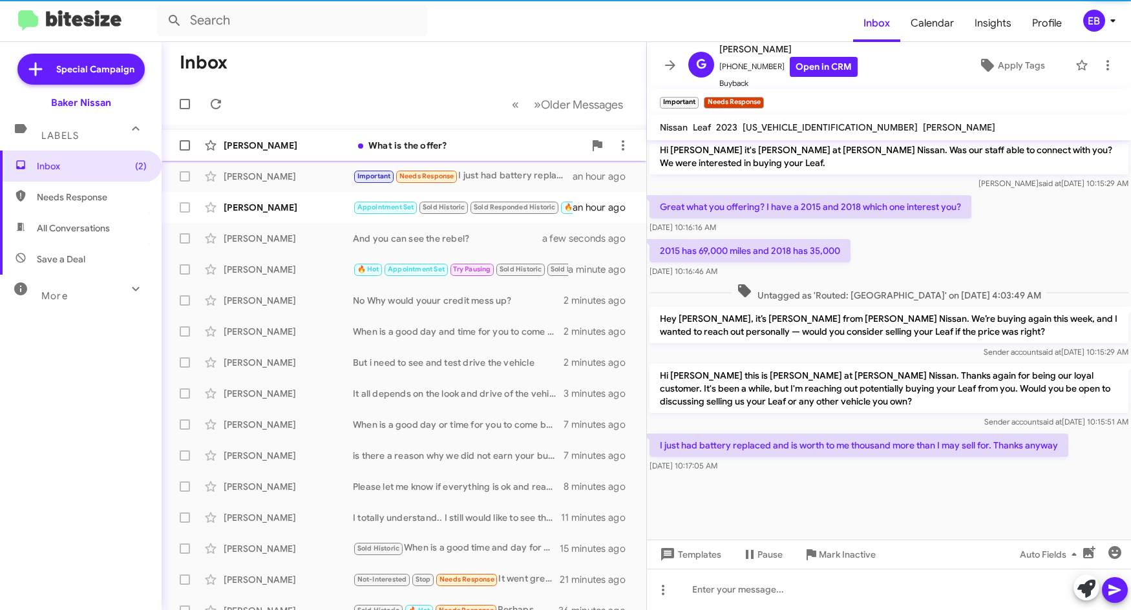
click at [280, 148] on div "[PERSON_NAME]" at bounding box center [288, 145] width 129 height 13
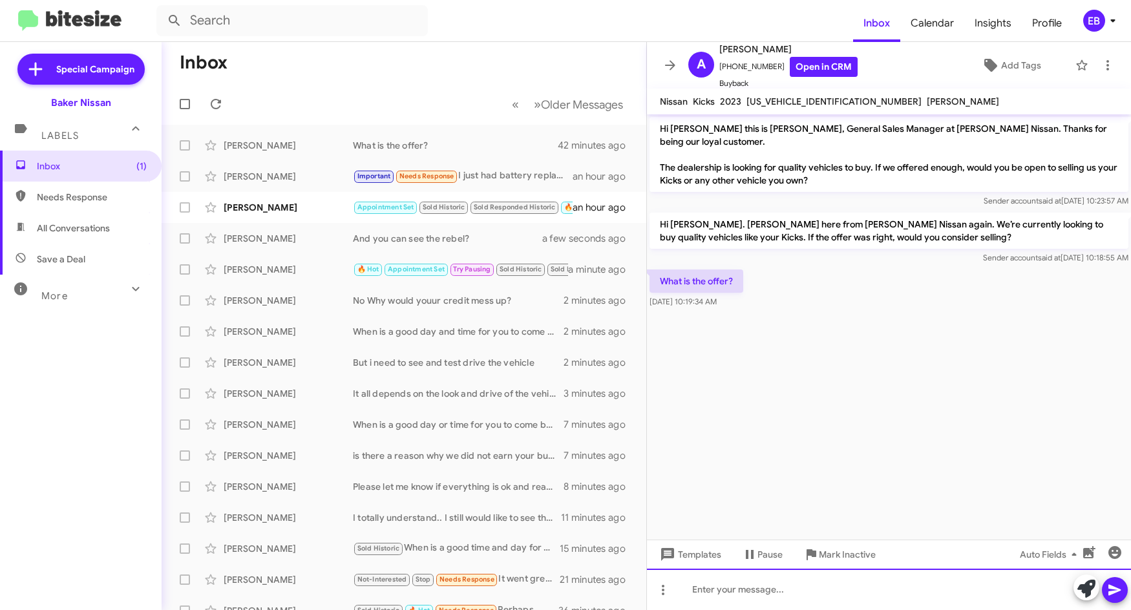
click at [759, 587] on div at bounding box center [889, 589] width 484 height 41
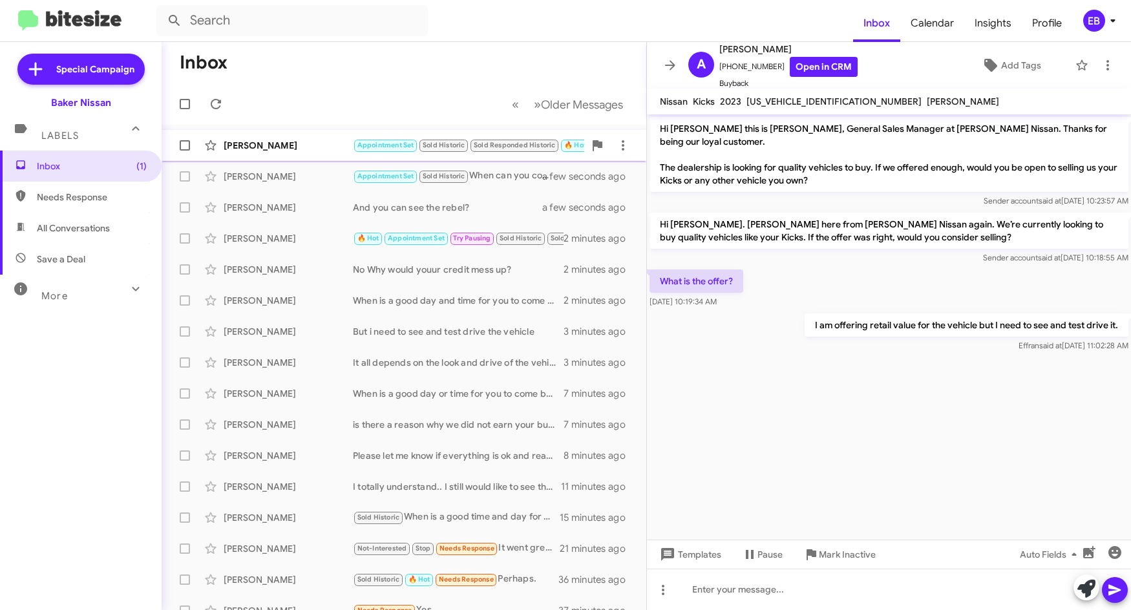
click at [286, 140] on div "[PERSON_NAME]" at bounding box center [288, 145] width 129 height 13
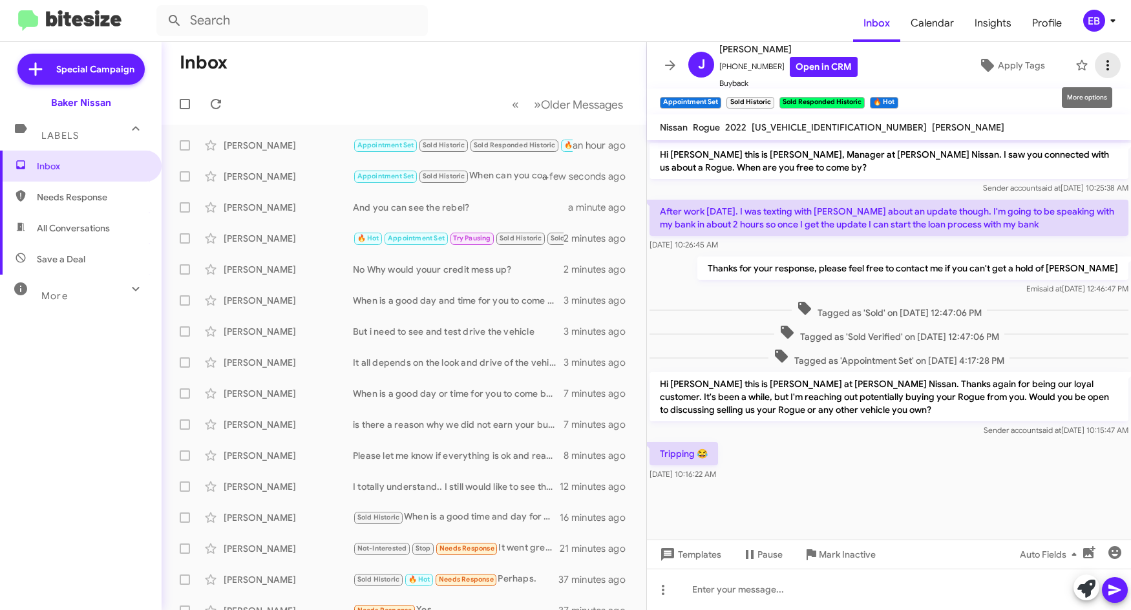
click at [1100, 63] on icon at bounding box center [1108, 66] width 16 height 16
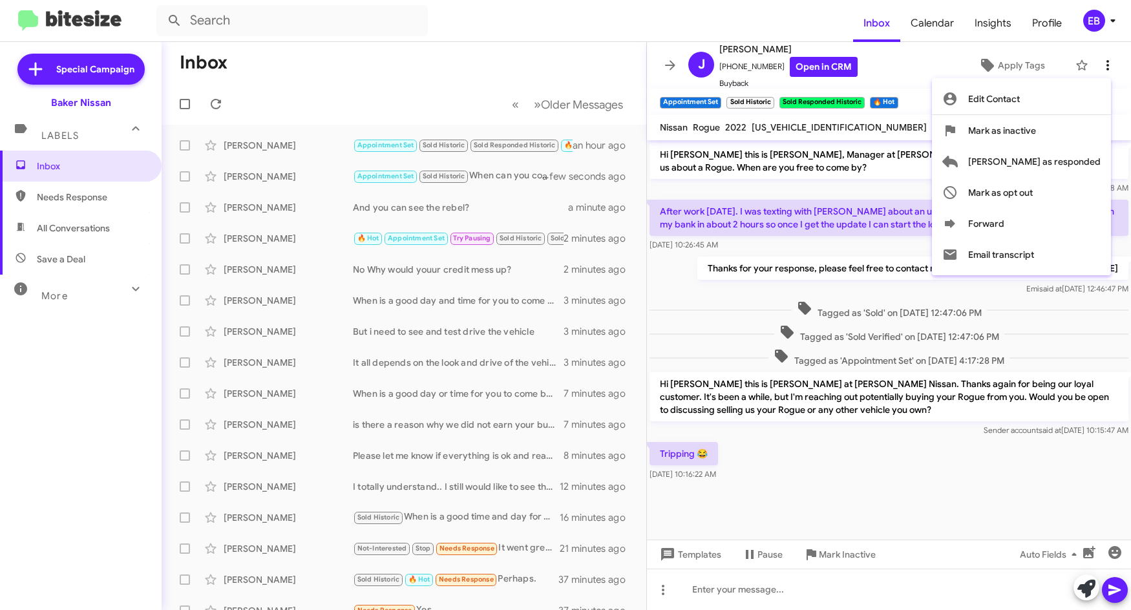
click at [1099, 63] on div at bounding box center [565, 305] width 1131 height 610
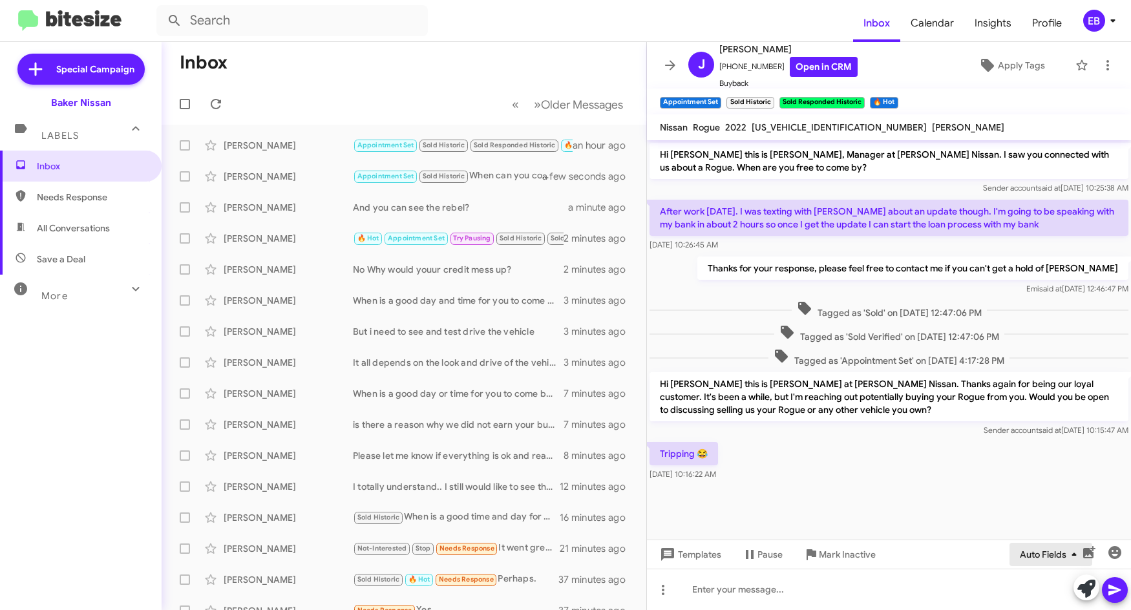
click at [1067, 554] on icon "button" at bounding box center [1074, 555] width 16 height 16
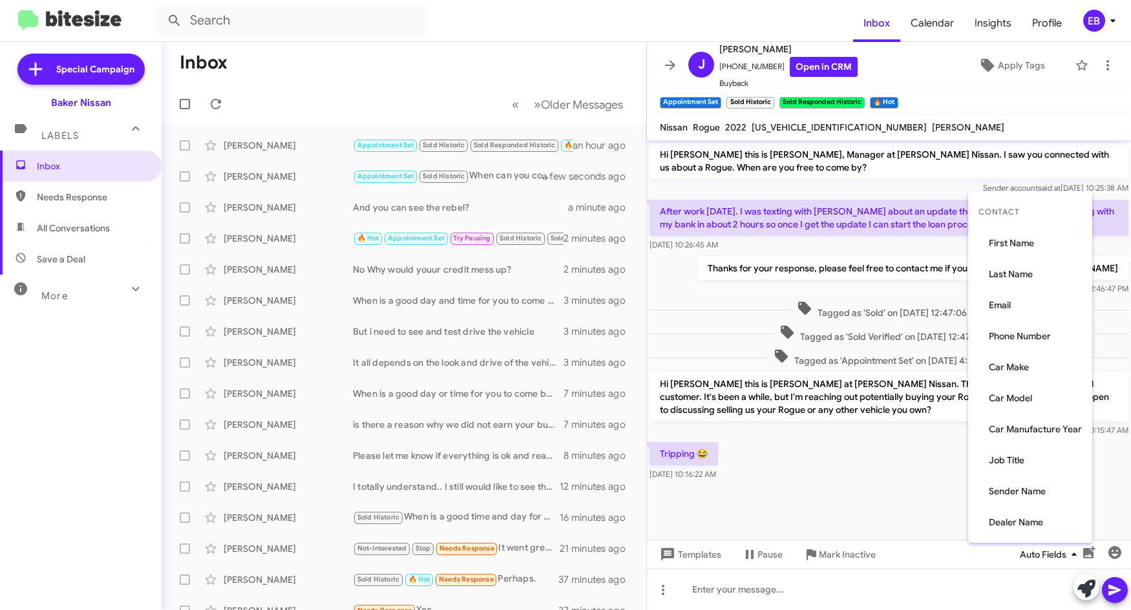
click at [1067, 554] on div at bounding box center [565, 305] width 1131 height 610
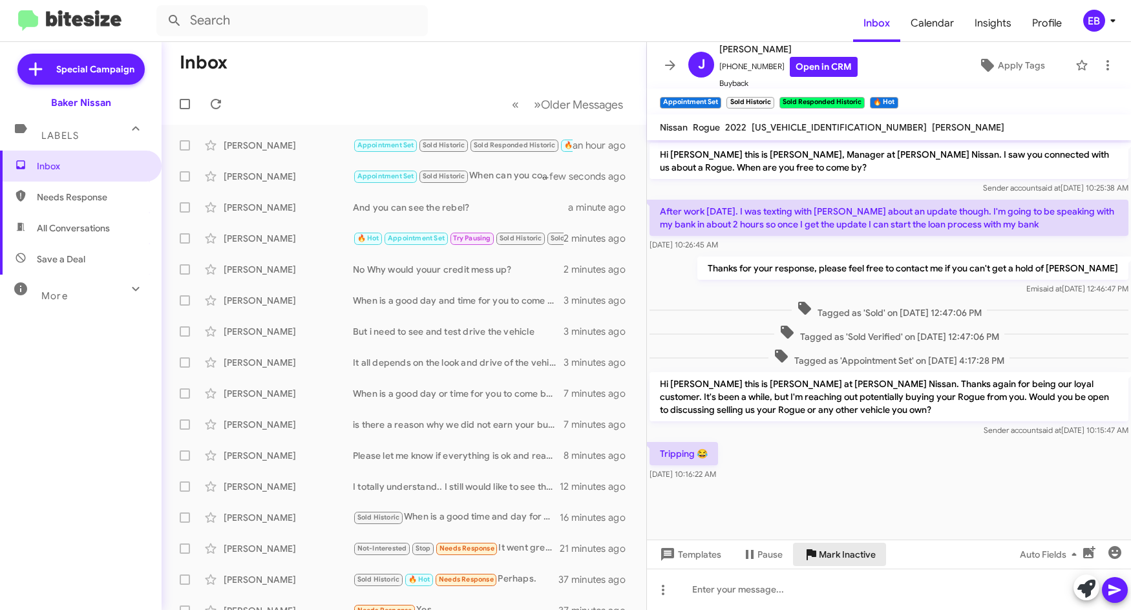
click at [856, 554] on span "Mark Inactive" at bounding box center [847, 554] width 57 height 23
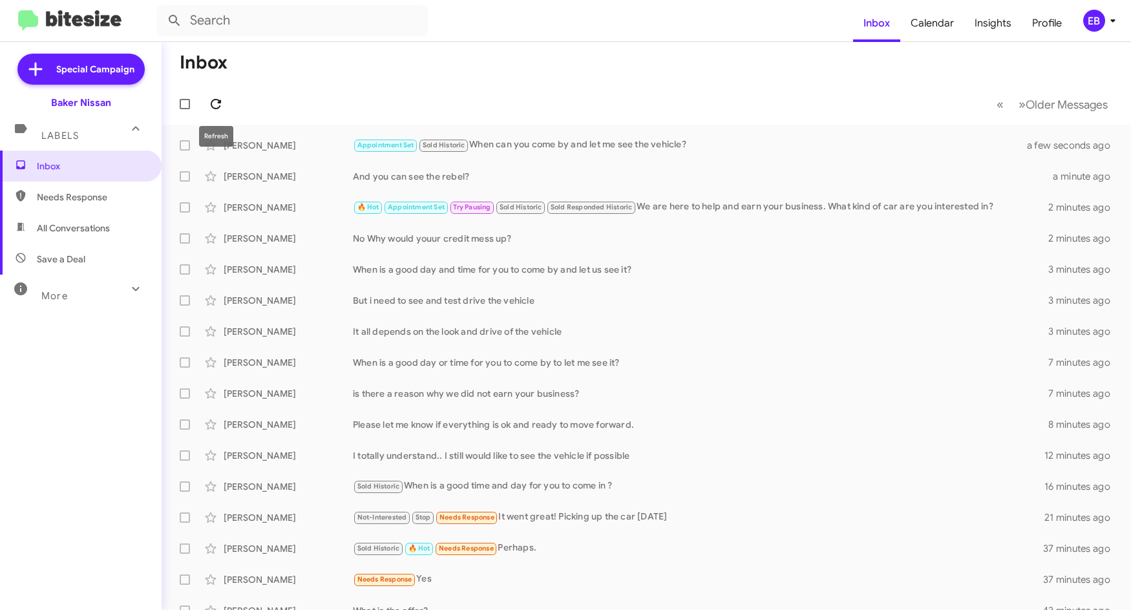
click at [220, 104] on icon at bounding box center [216, 104] width 16 height 16
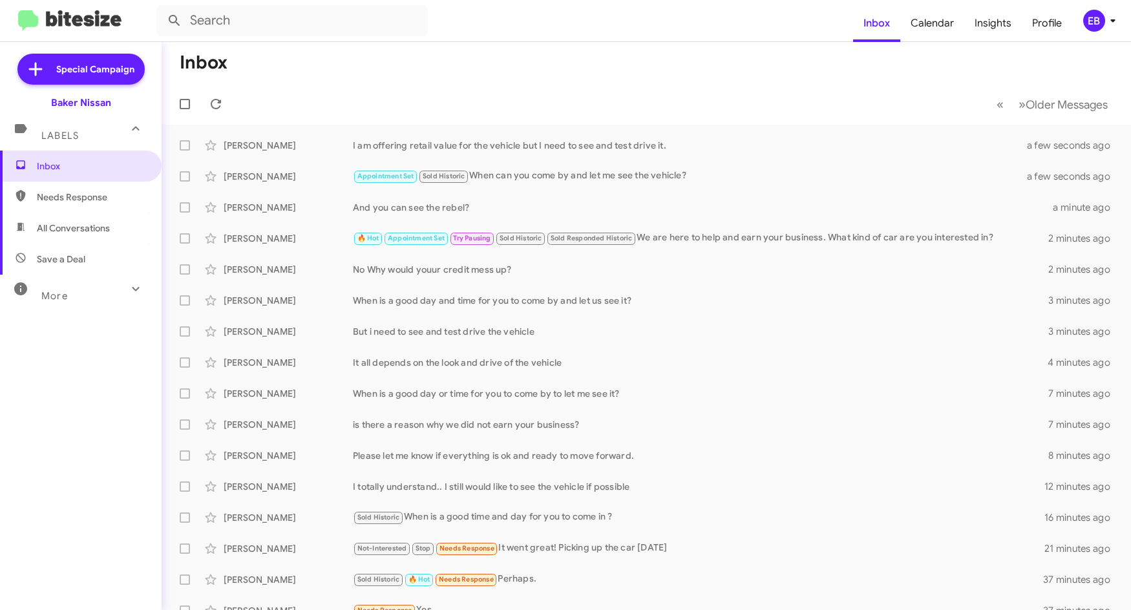
click at [399, 80] on mat-toolbar-row "Inbox" at bounding box center [646, 62] width 969 height 41
